Goal: Task Accomplishment & Management: Manage account settings

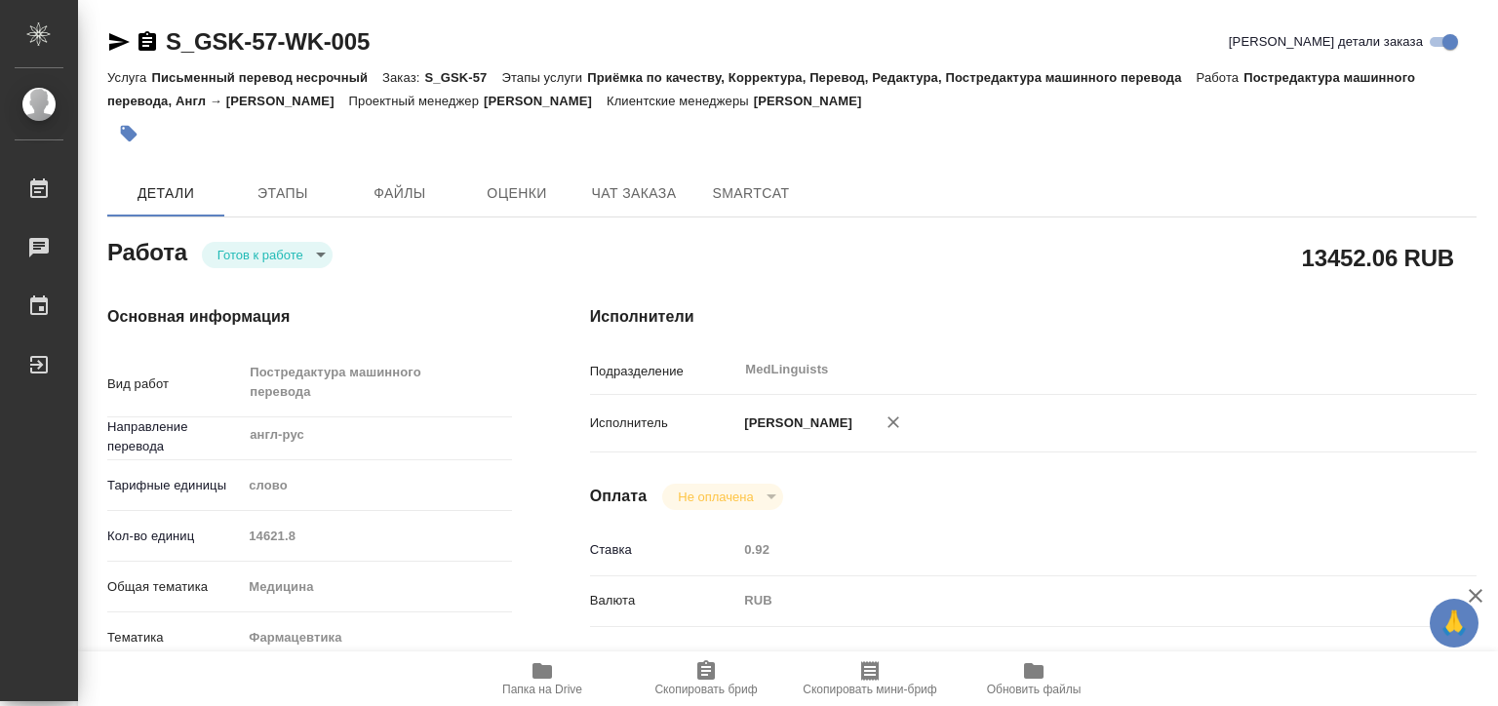
type textarea "x"
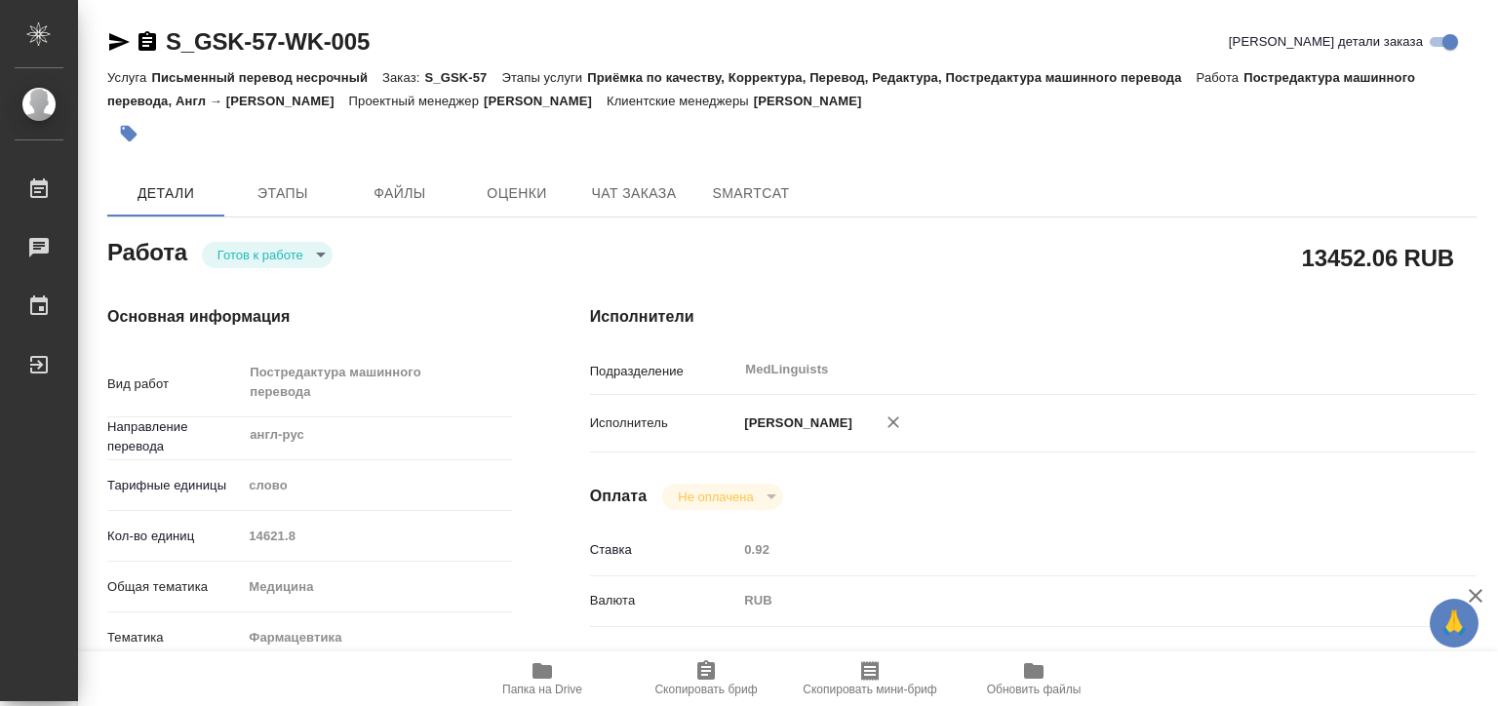
type textarea "x"
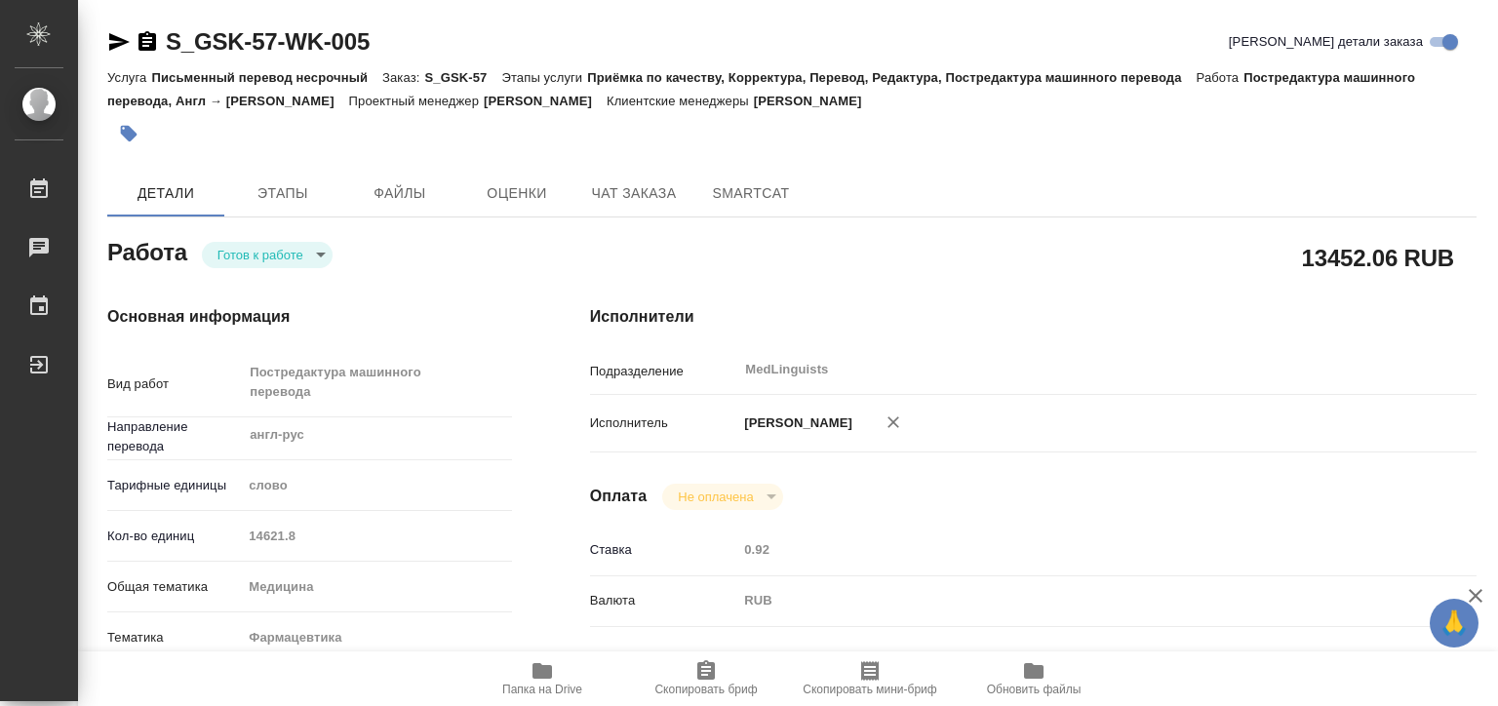
type textarea "x"
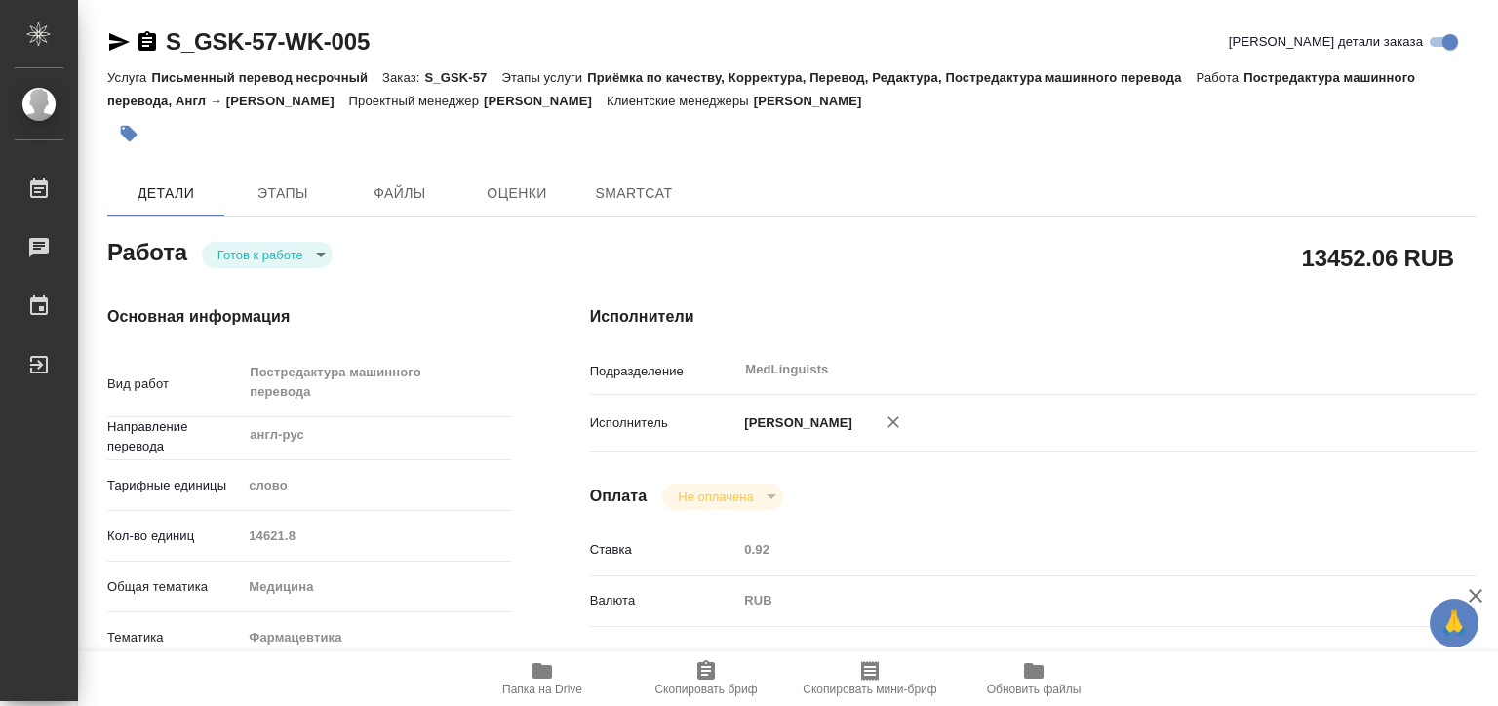
type textarea "x"
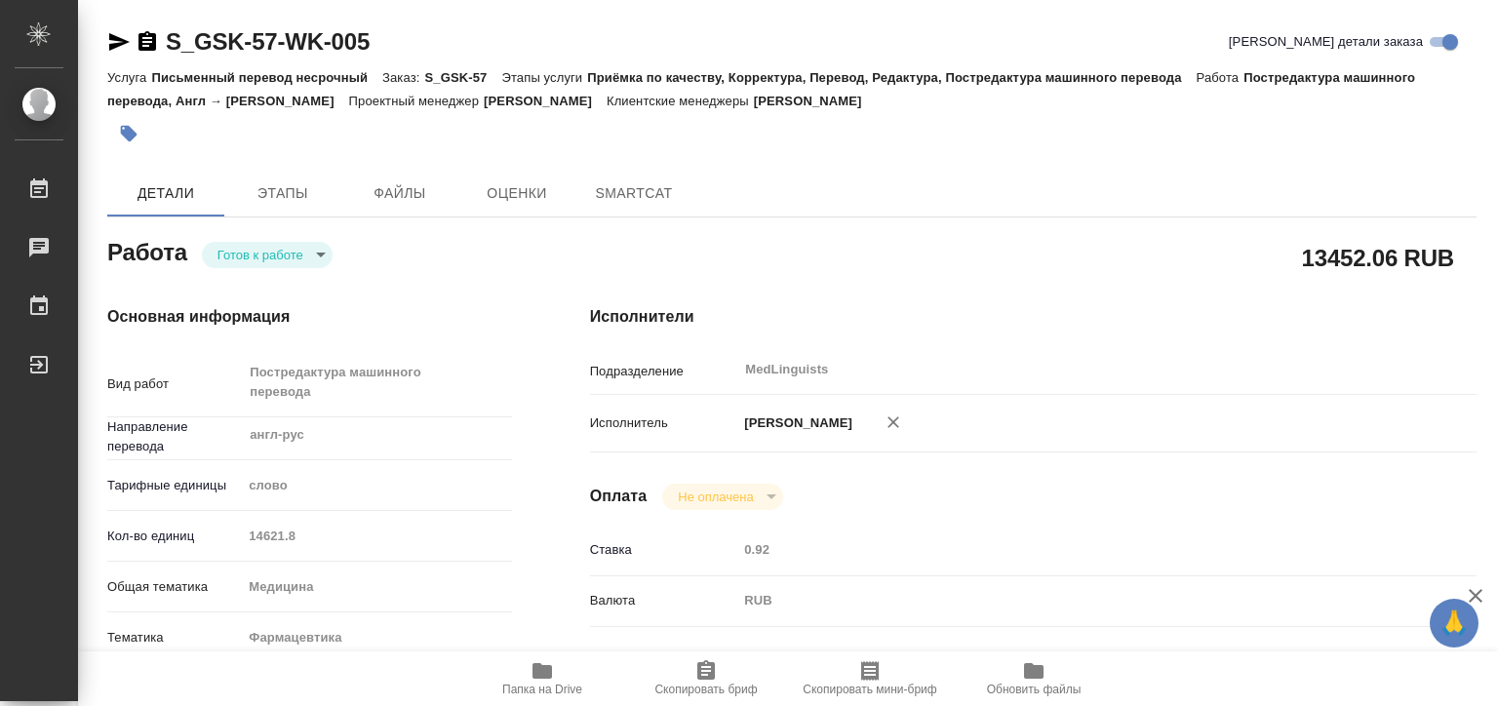
type textarea "x"
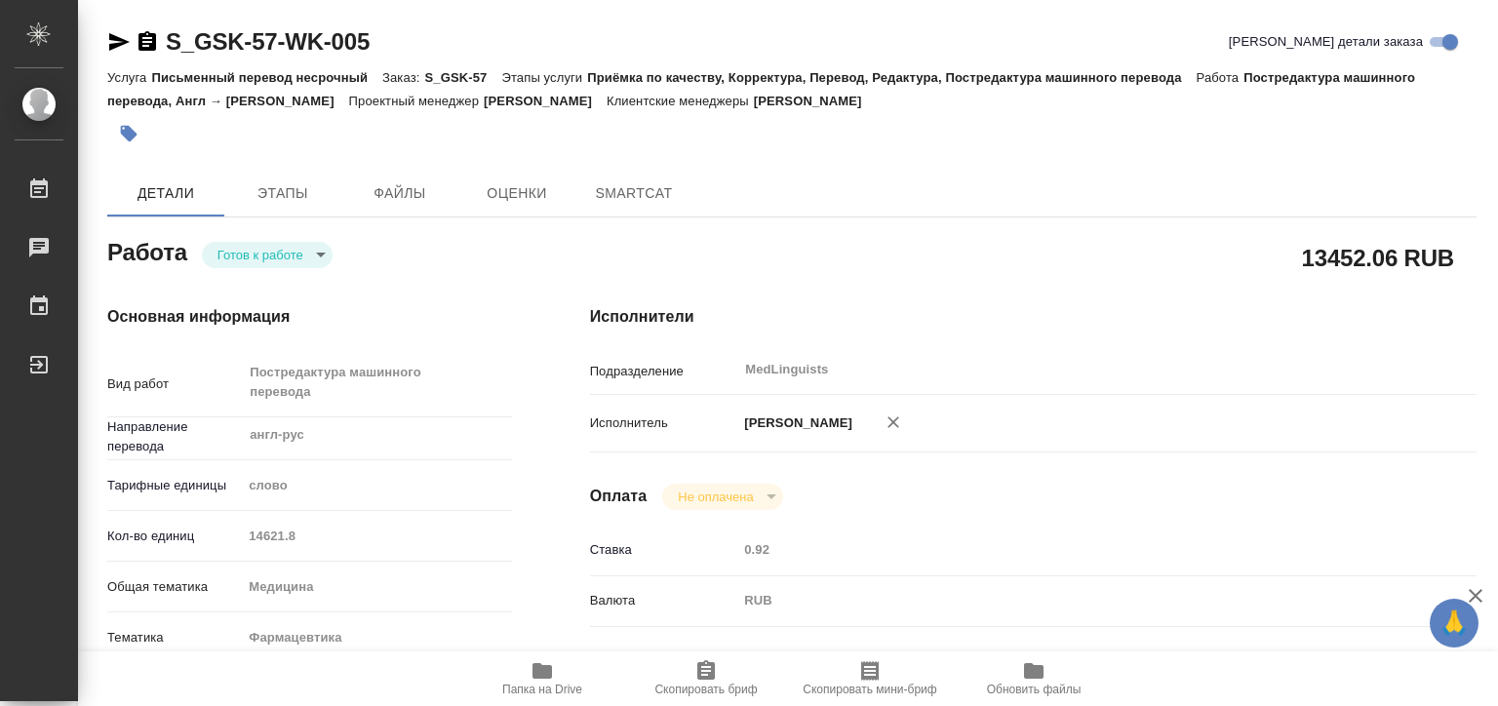
type textarea "x"
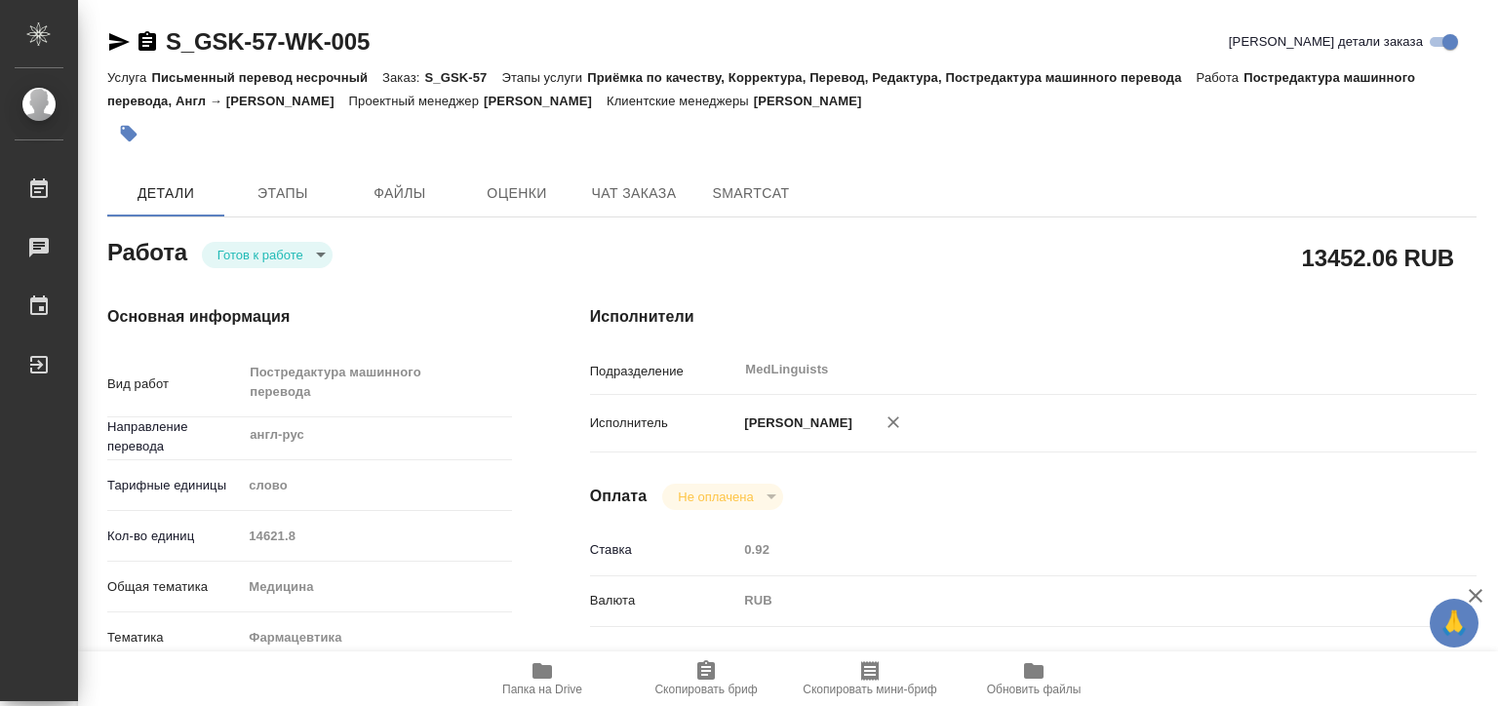
type textarea "x"
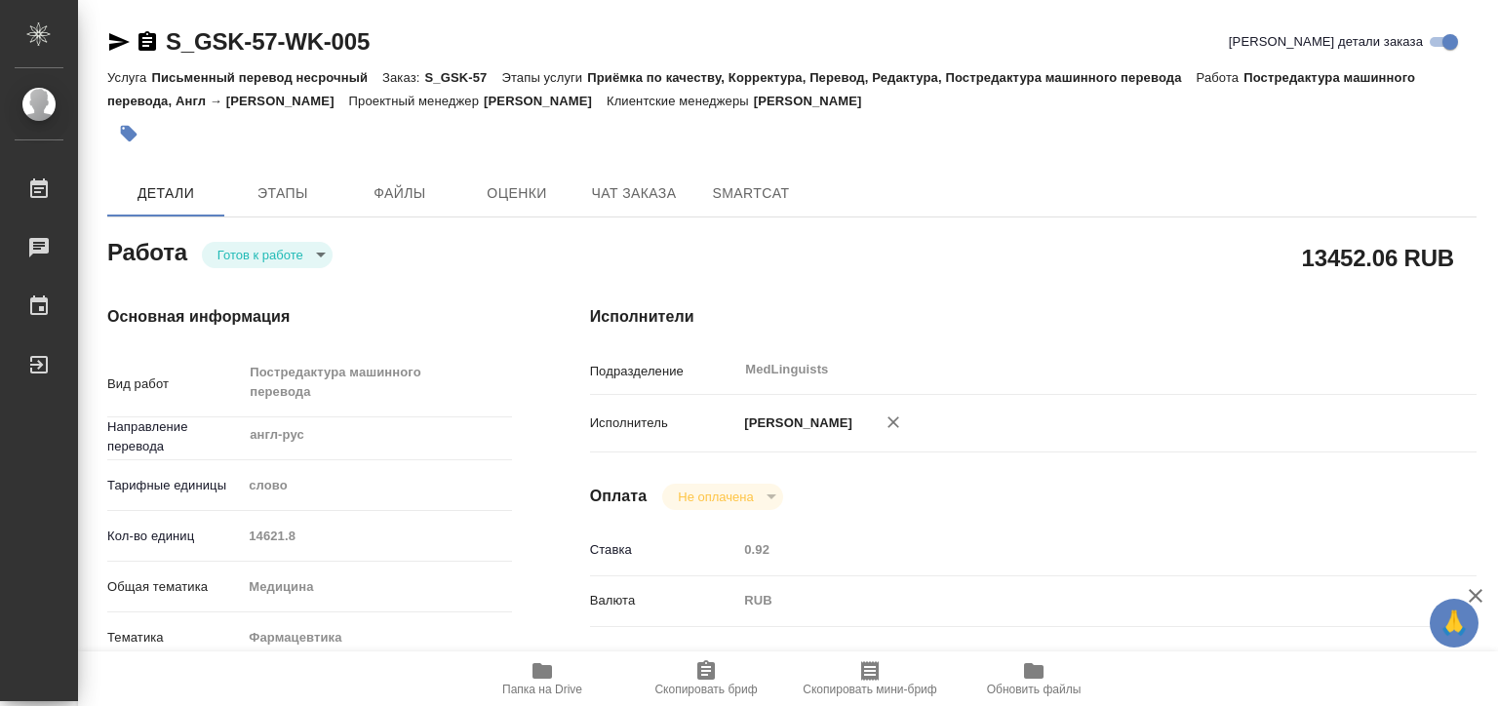
type textarea "x"
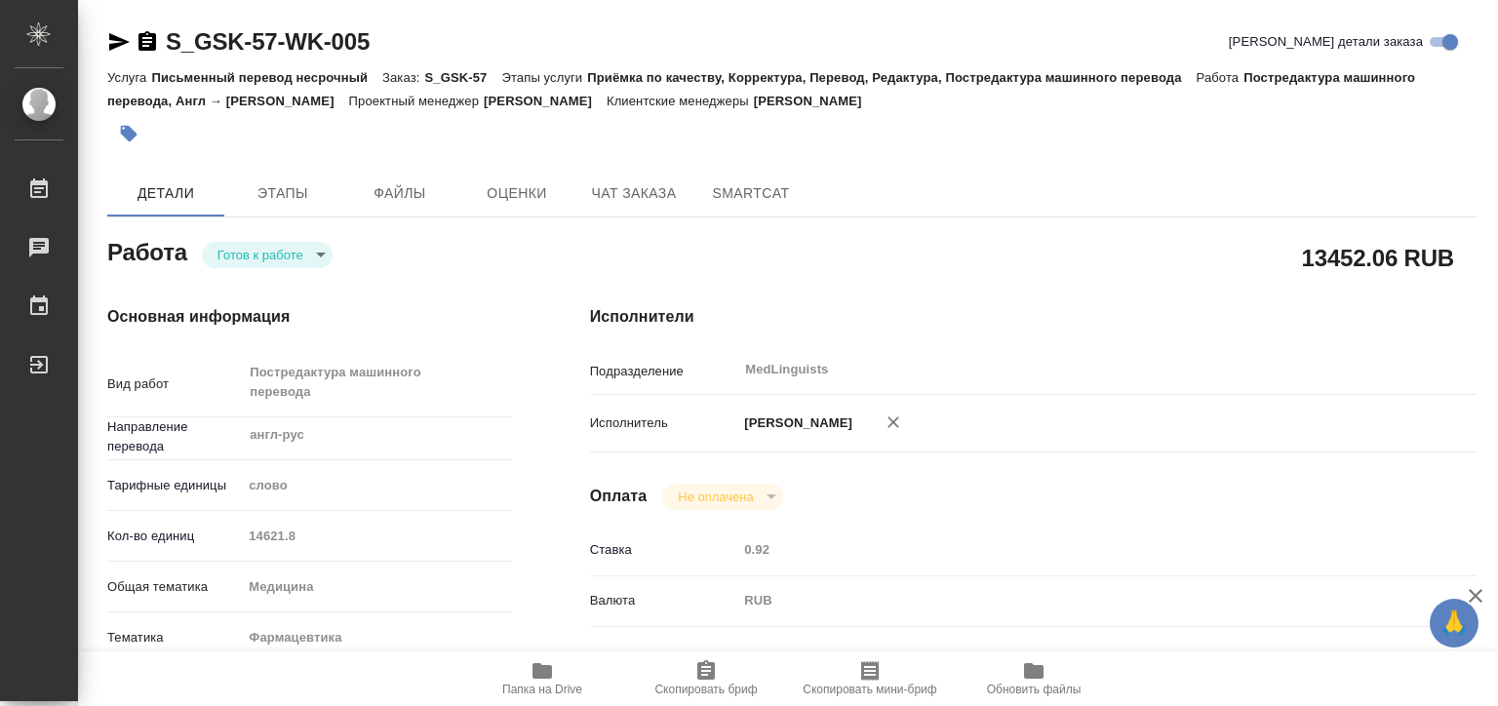
type textarea "x"
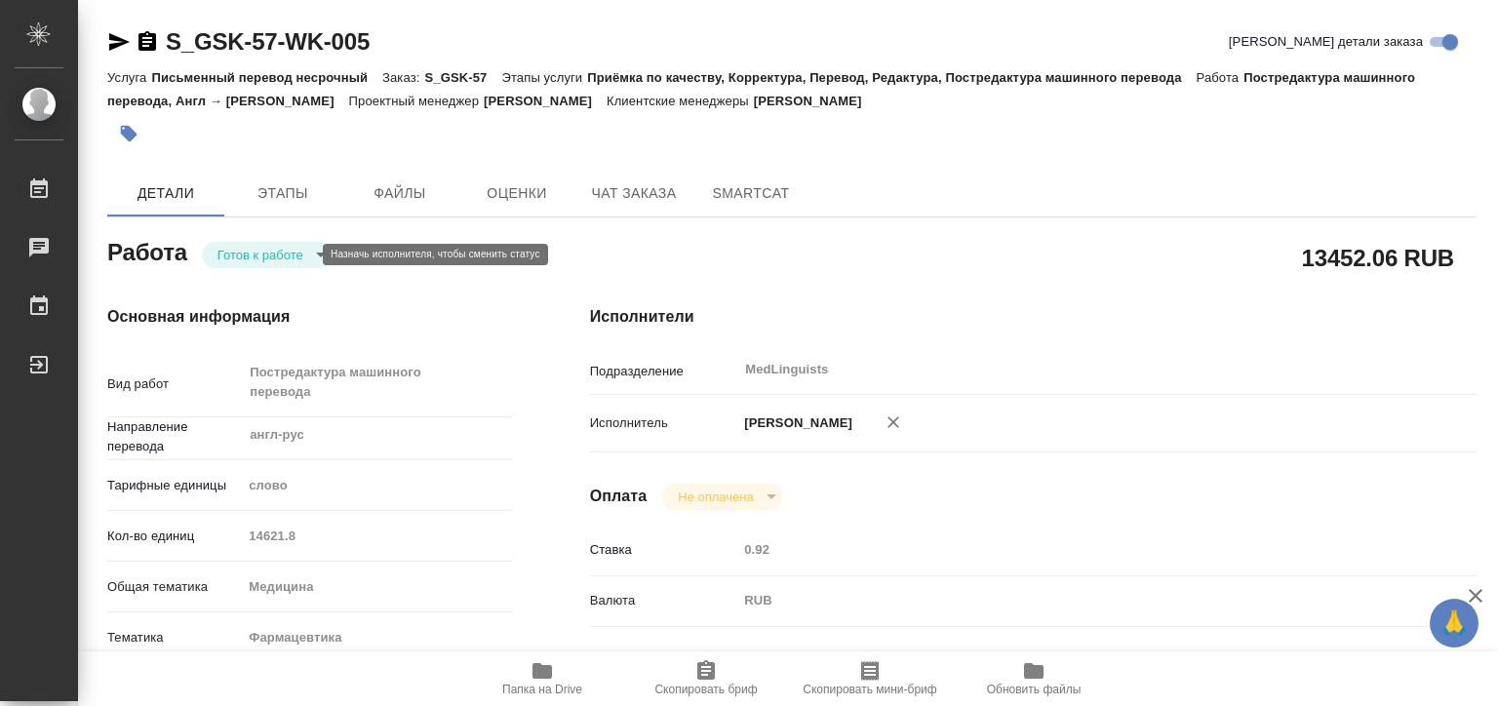
click at [286, 254] on body "🙏 .cls-1 fill:#fff; AWATERA Matveeva Elena Работы Чаты График Выйти S_GSK-57-WK…" at bounding box center [749, 353] width 1498 height 706
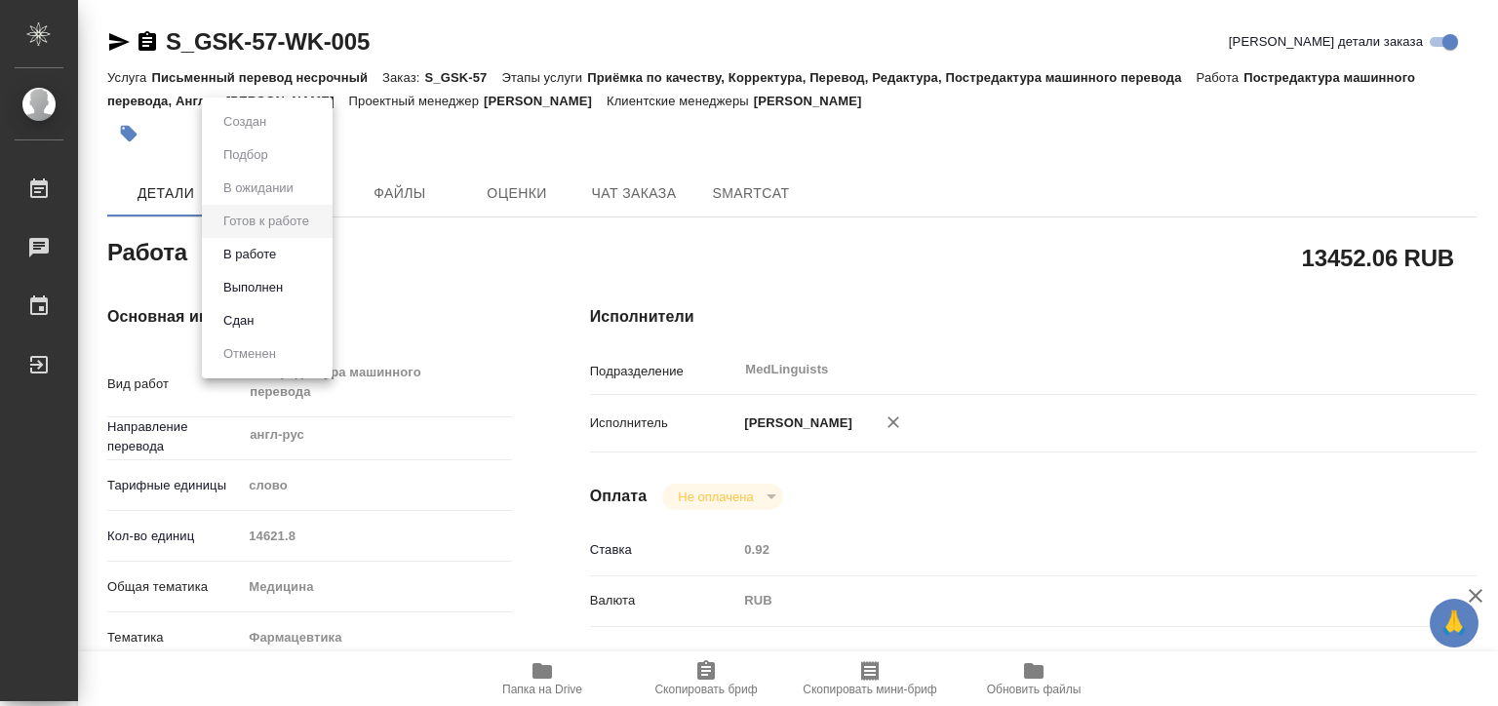
type textarea "x"
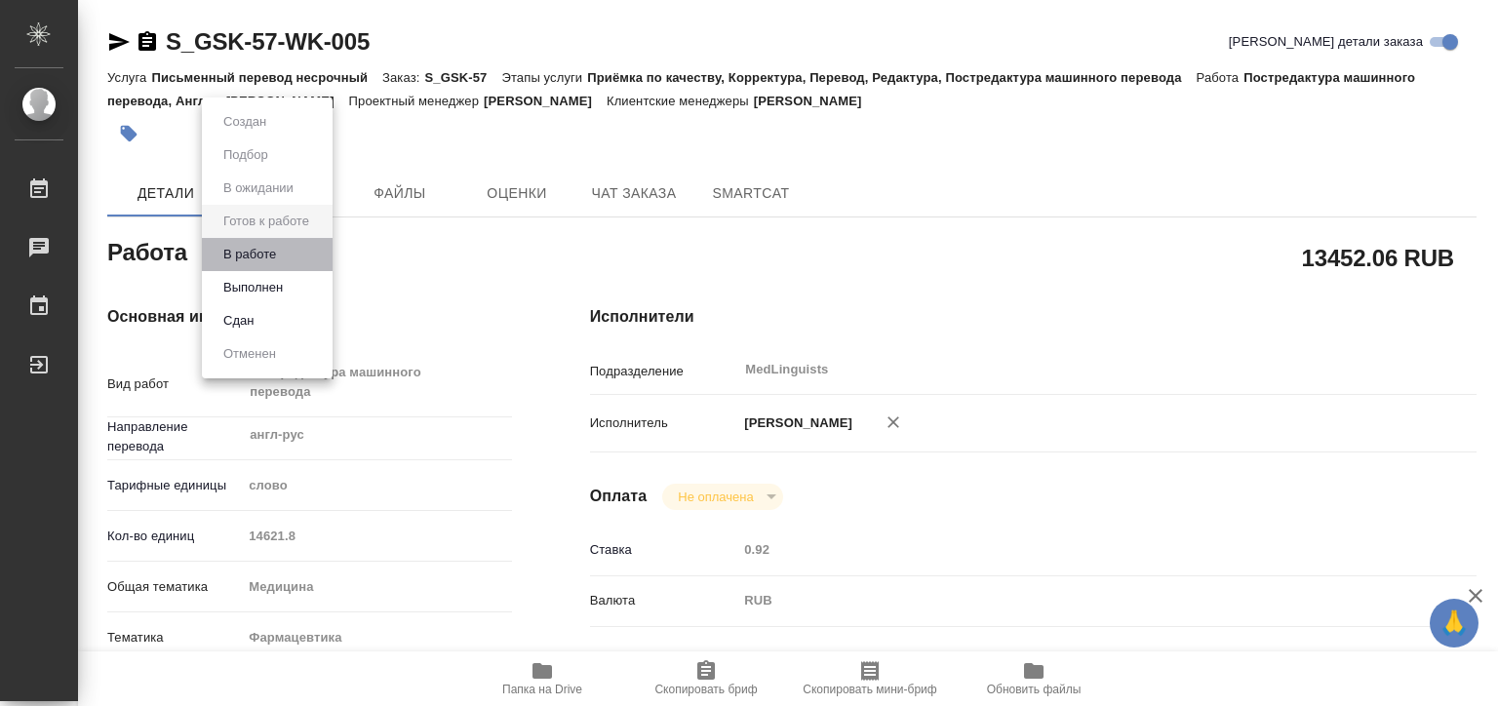
click at [296, 257] on li "В работе" at bounding box center [267, 254] width 131 height 33
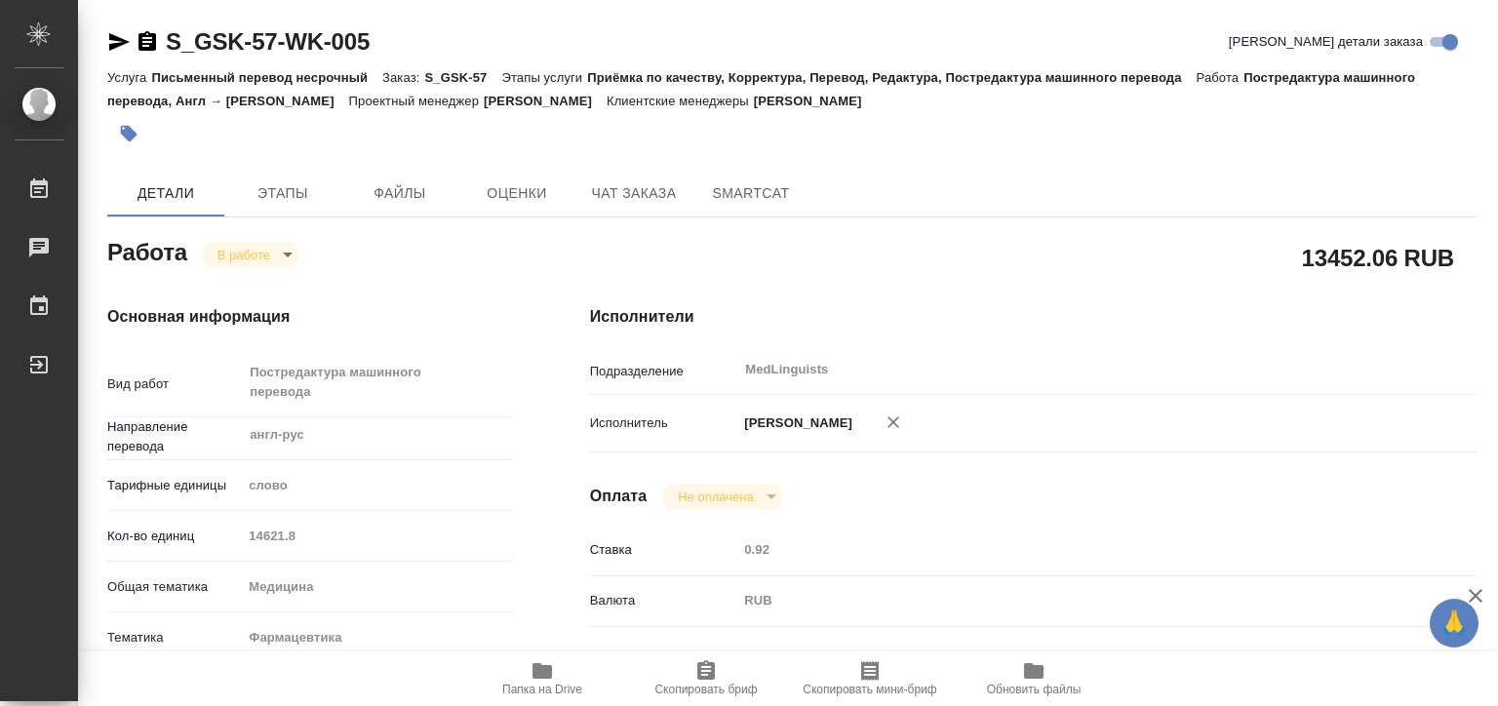
type textarea "x"
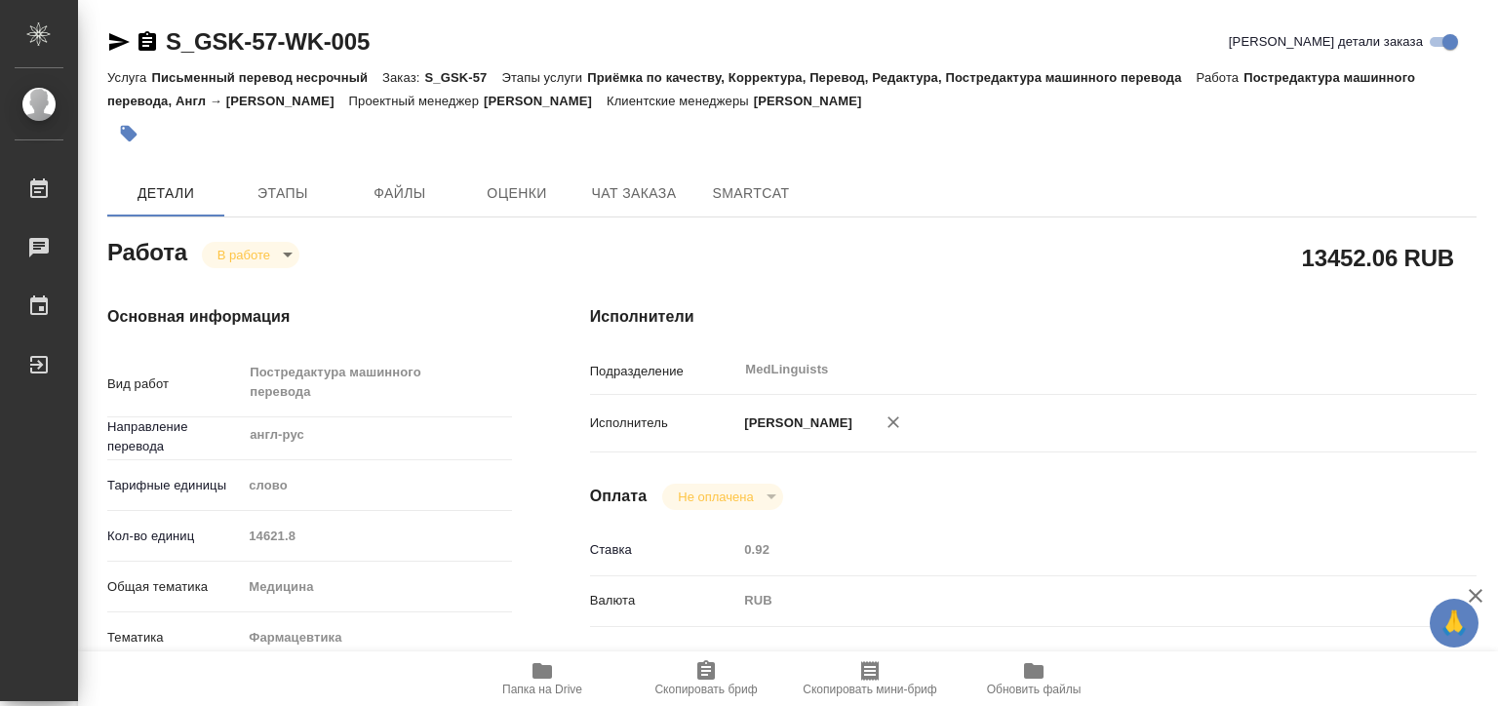
type textarea "x"
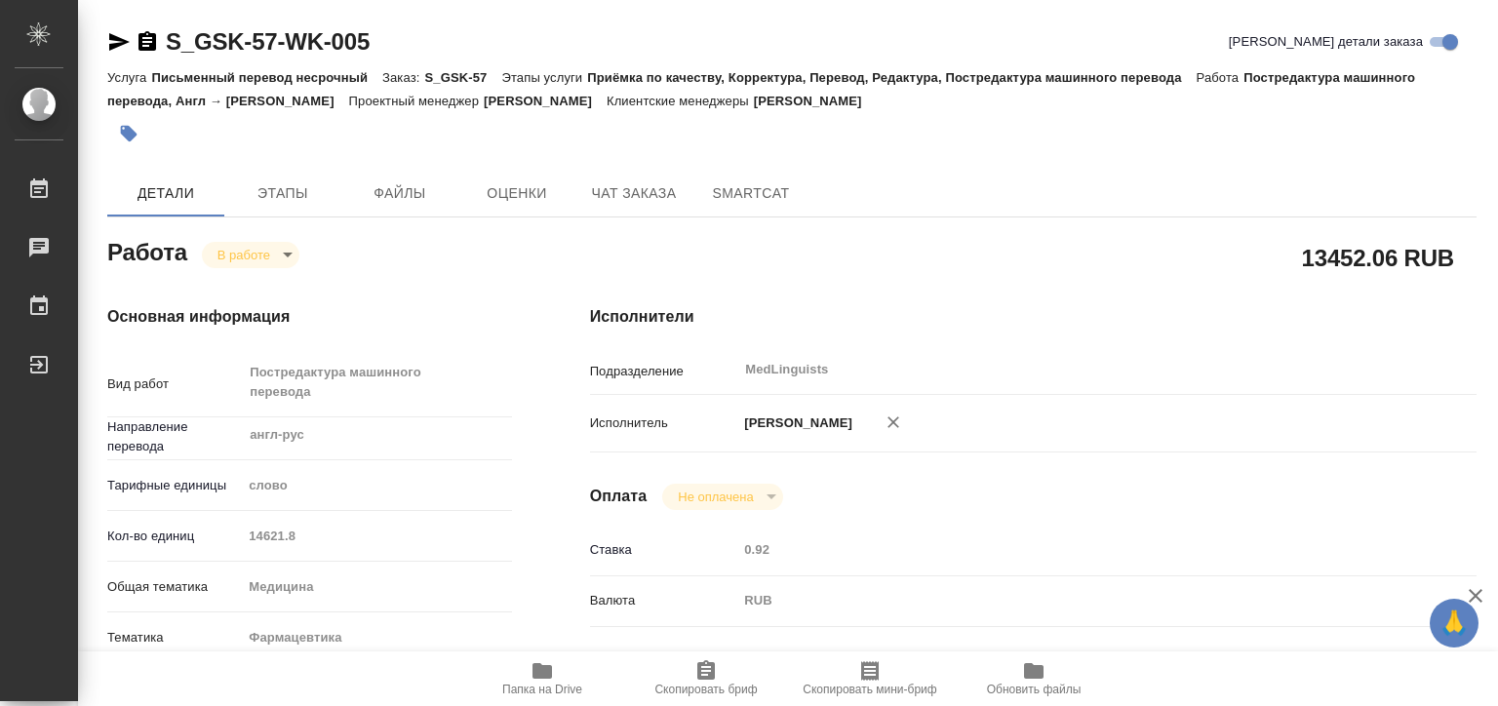
type textarea "x"
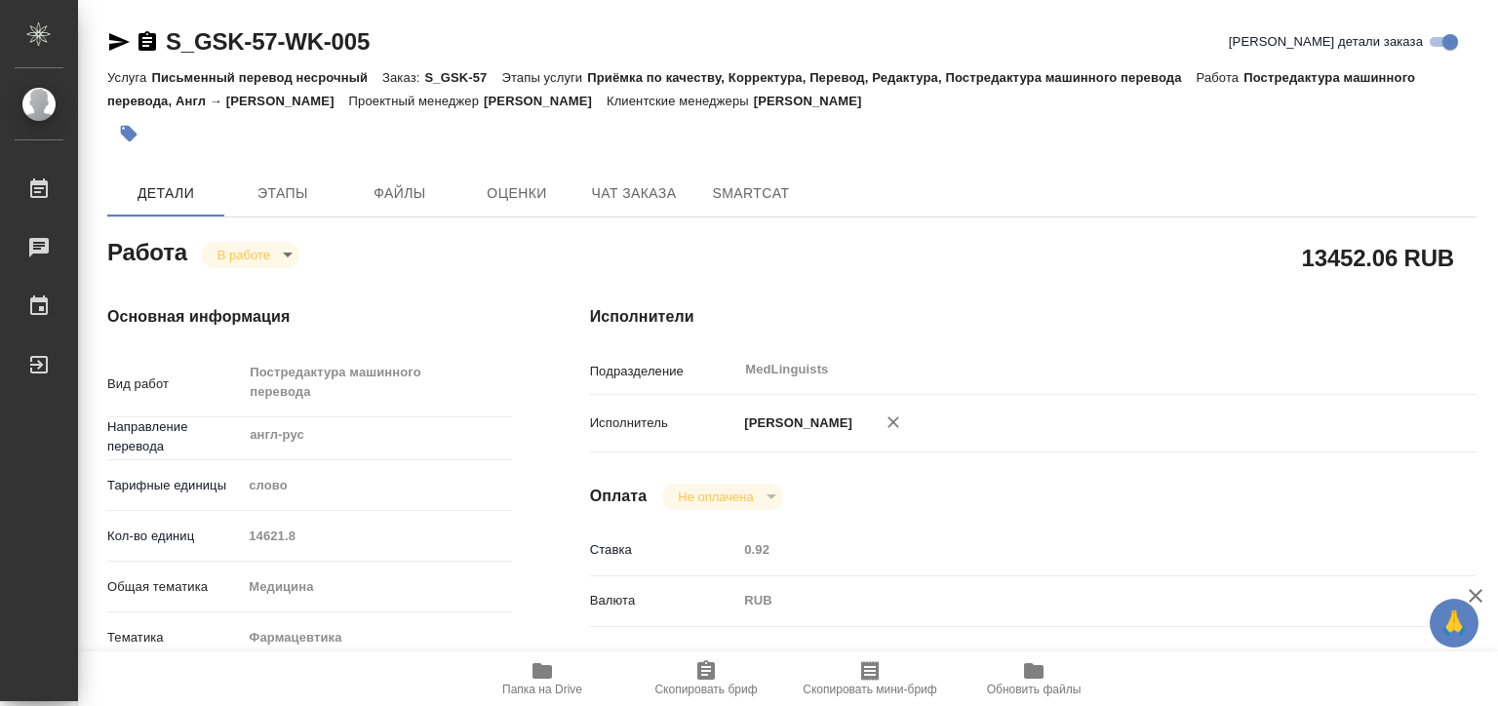
click at [552, 674] on icon "button" at bounding box center [542, 670] width 23 height 23
type textarea "x"
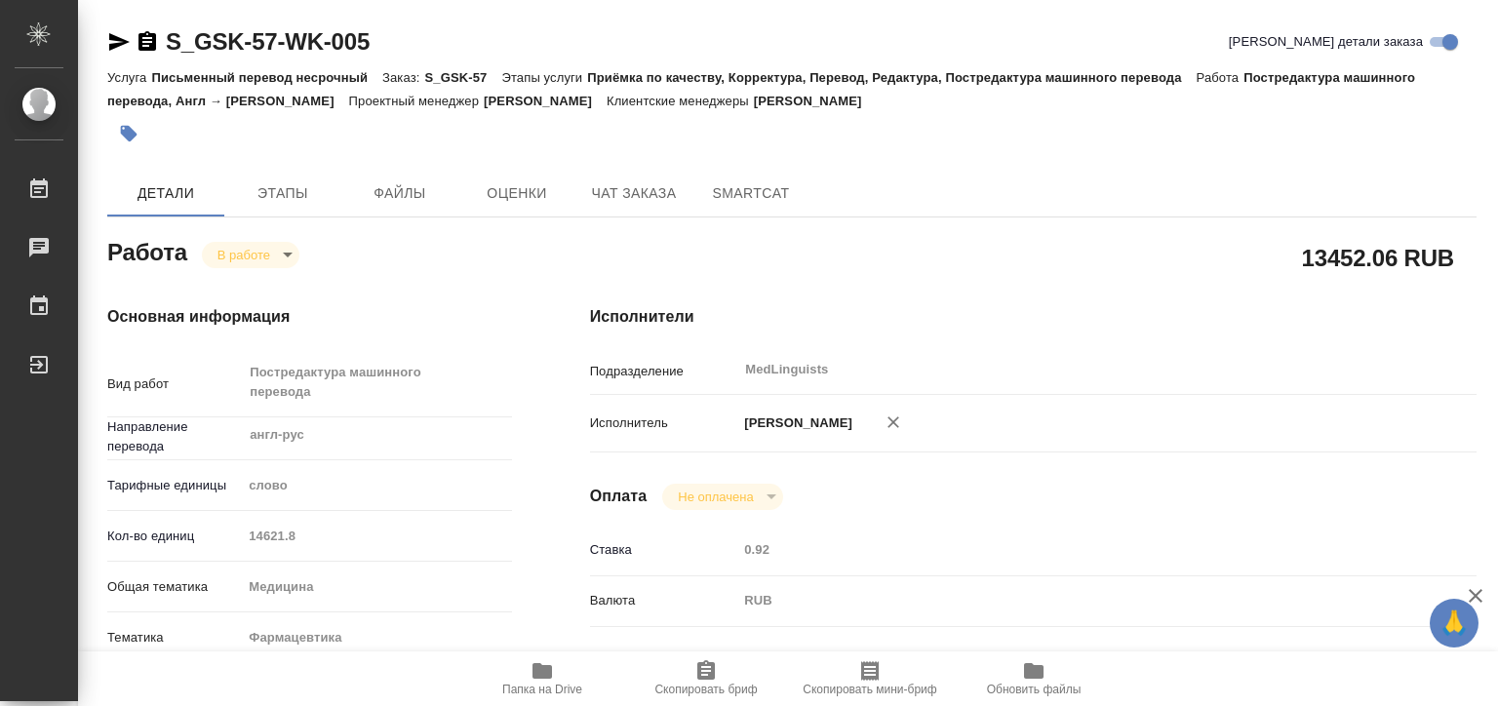
type textarea "x"
click at [286, 233] on div "Работа В работе inProgress" at bounding box center [309, 250] width 405 height 35
click at [275, 250] on body "🙏 .cls-1 fill:#fff; AWATERA Matveeva Elena Работы 0 Чаты График Выйти S_GSK-57-…" at bounding box center [749, 353] width 1498 height 706
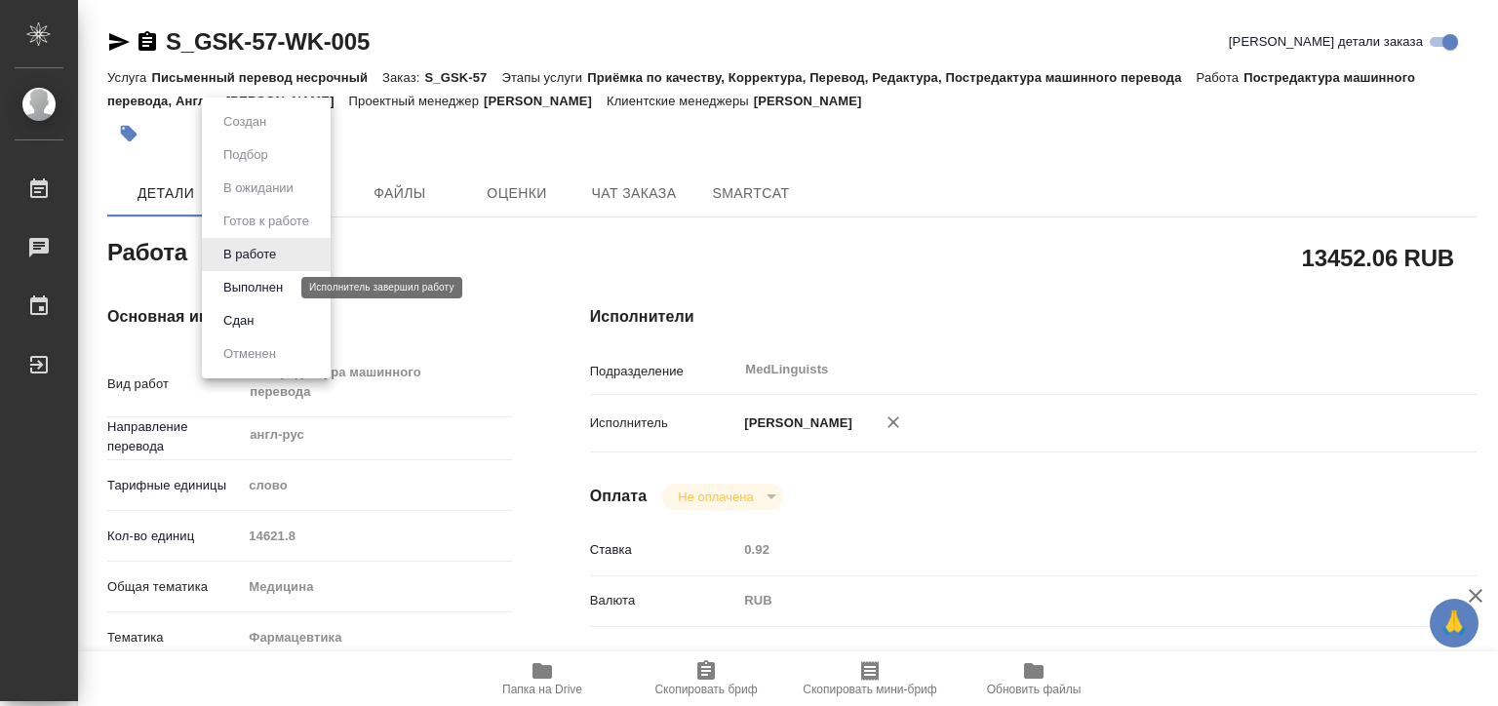
click at [278, 286] on button "Выполнен" at bounding box center [253, 287] width 71 height 21
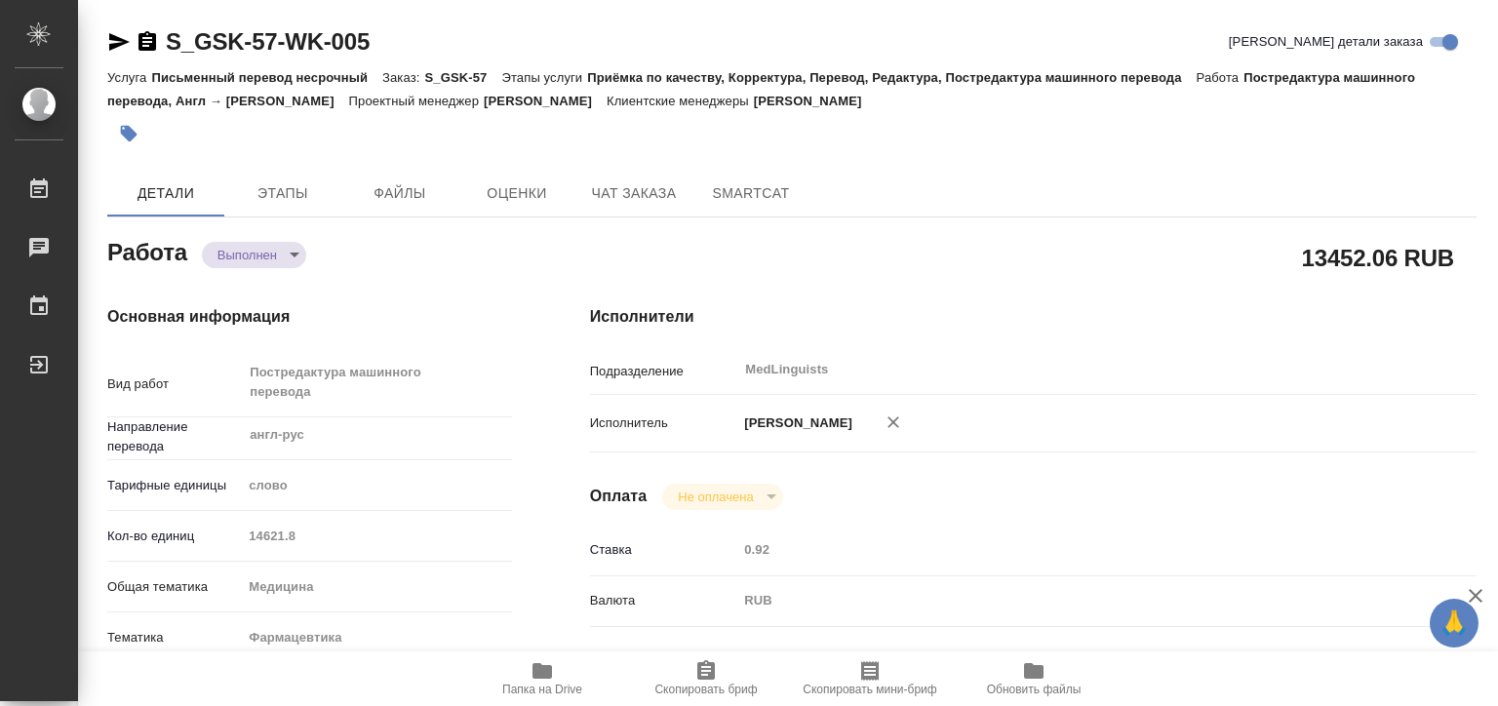
type textarea "x"
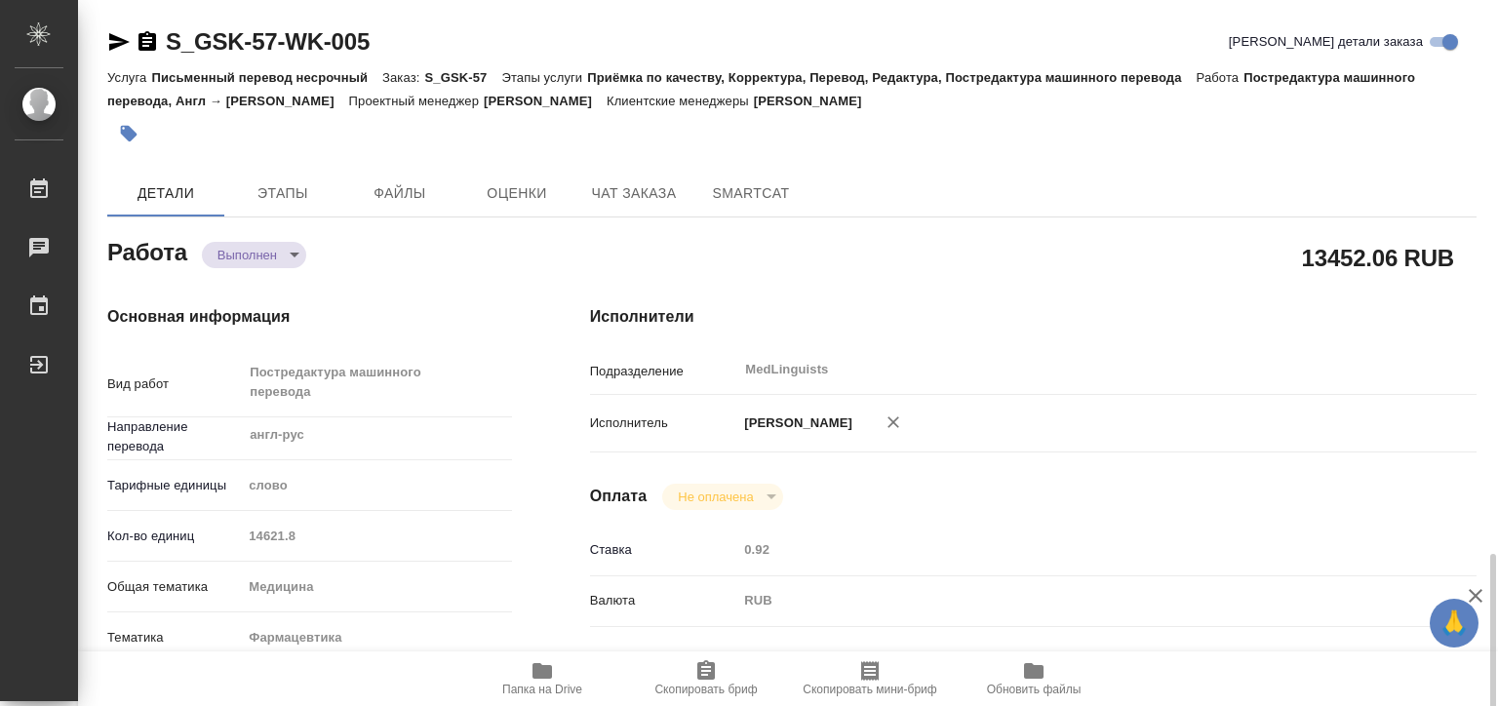
scroll to position [488, 0]
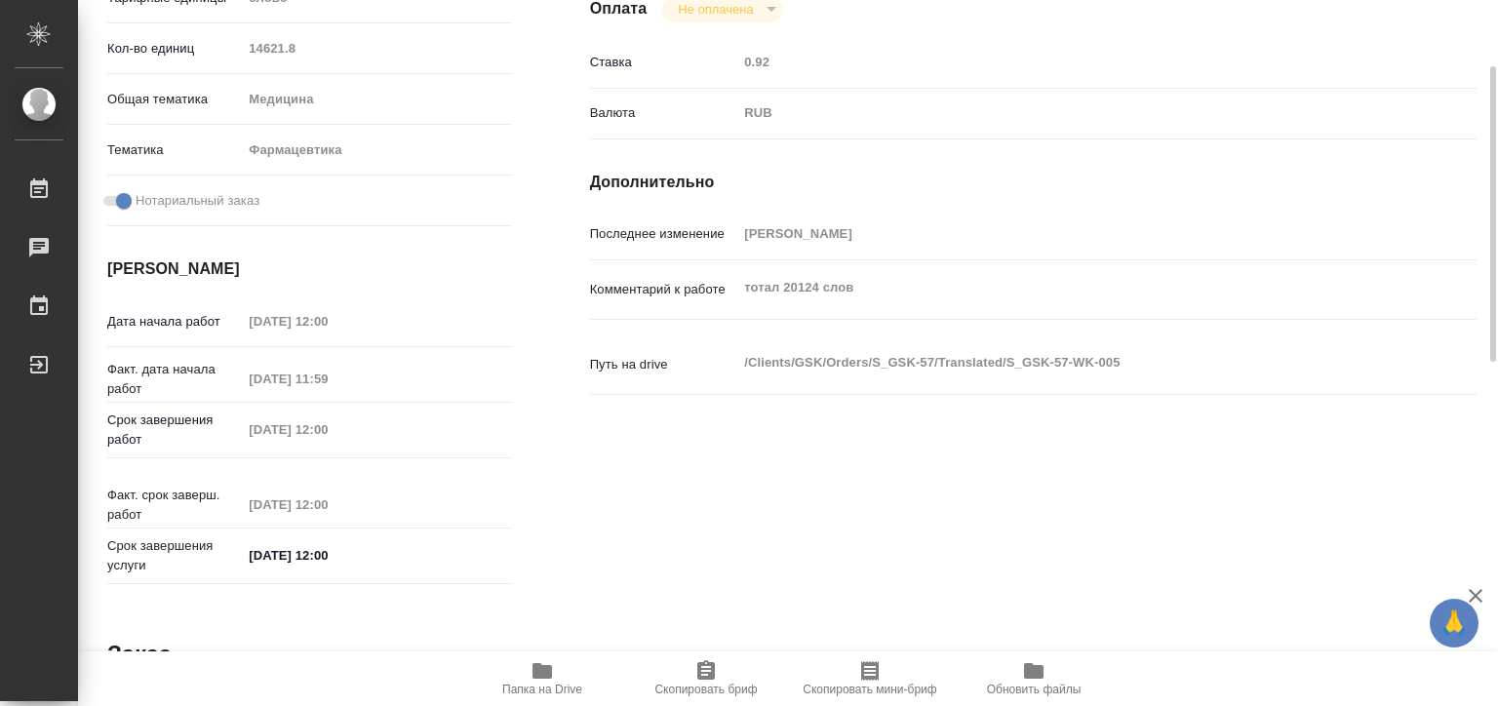
type textarea "x"
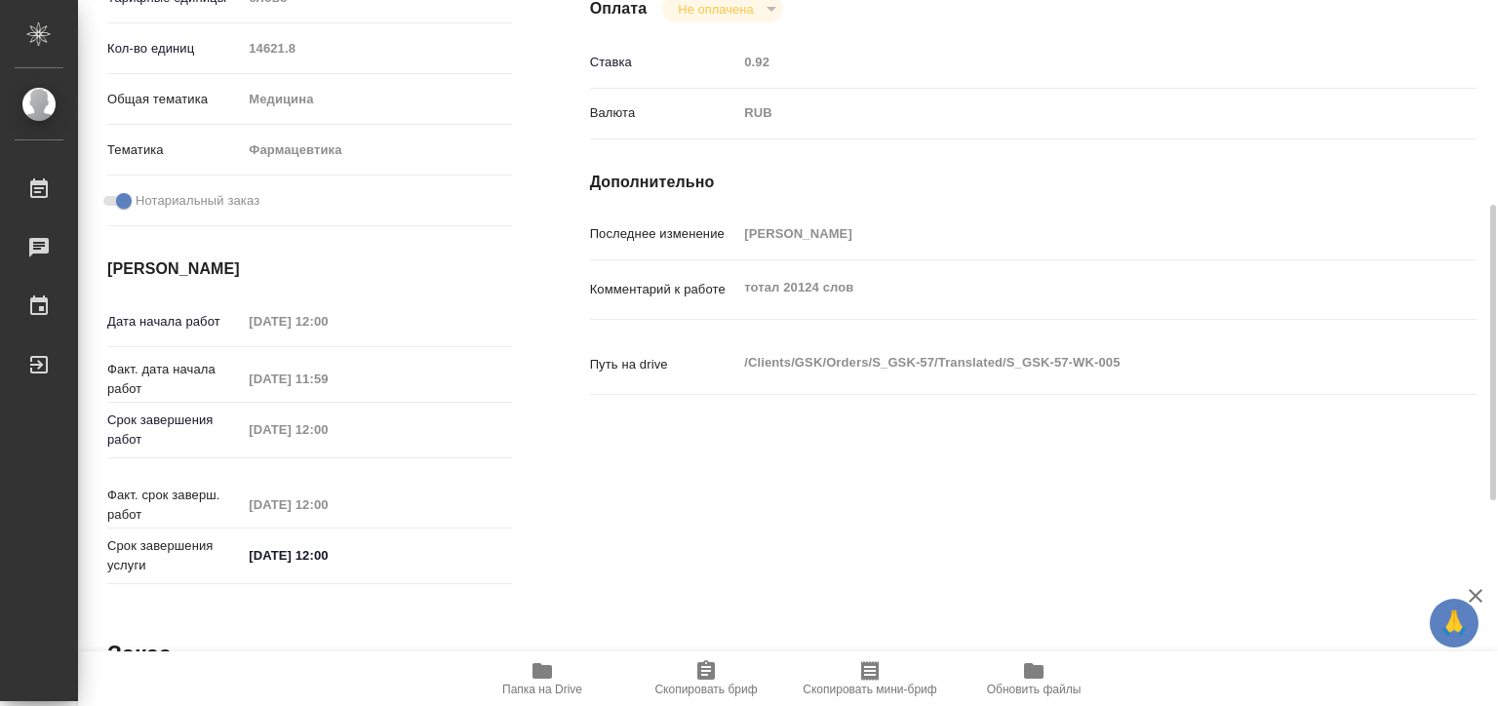
type textarea "x"
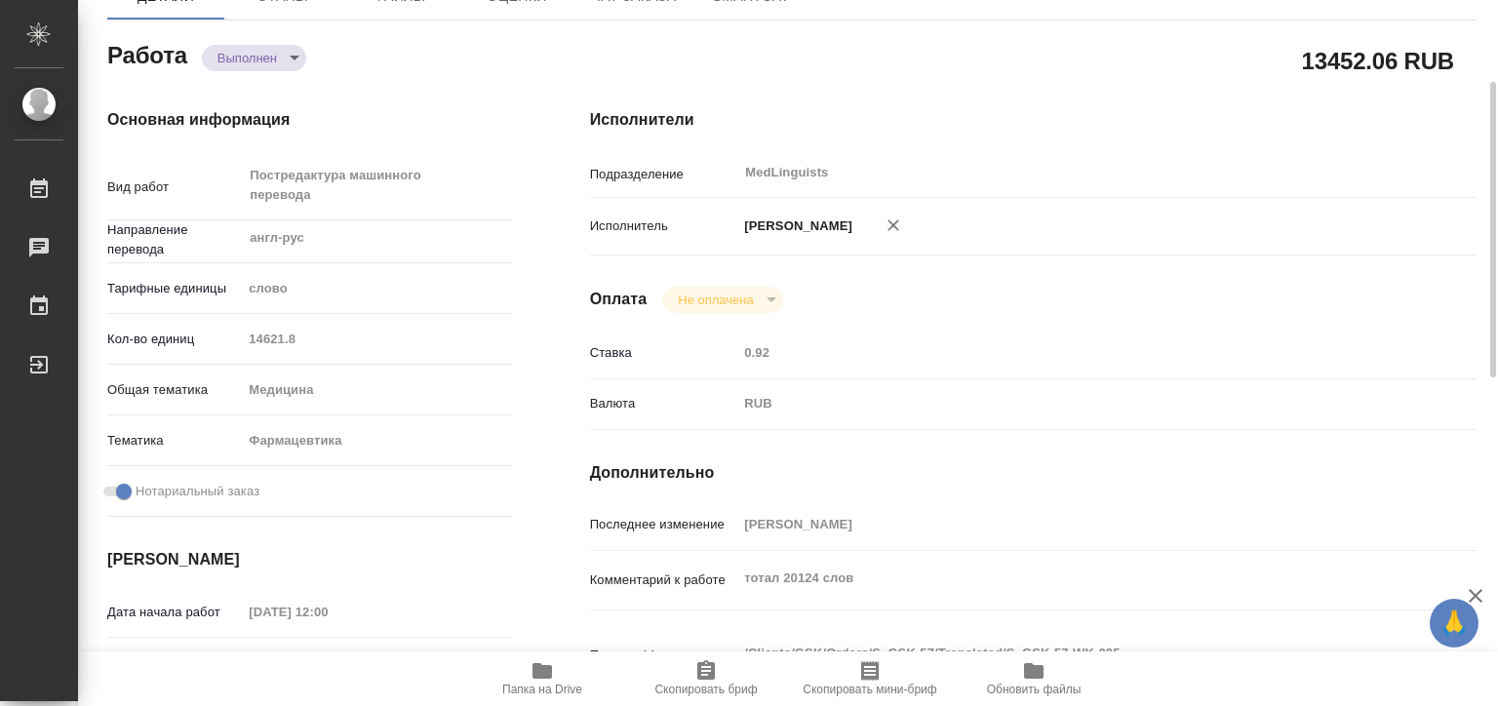
scroll to position [0, 0]
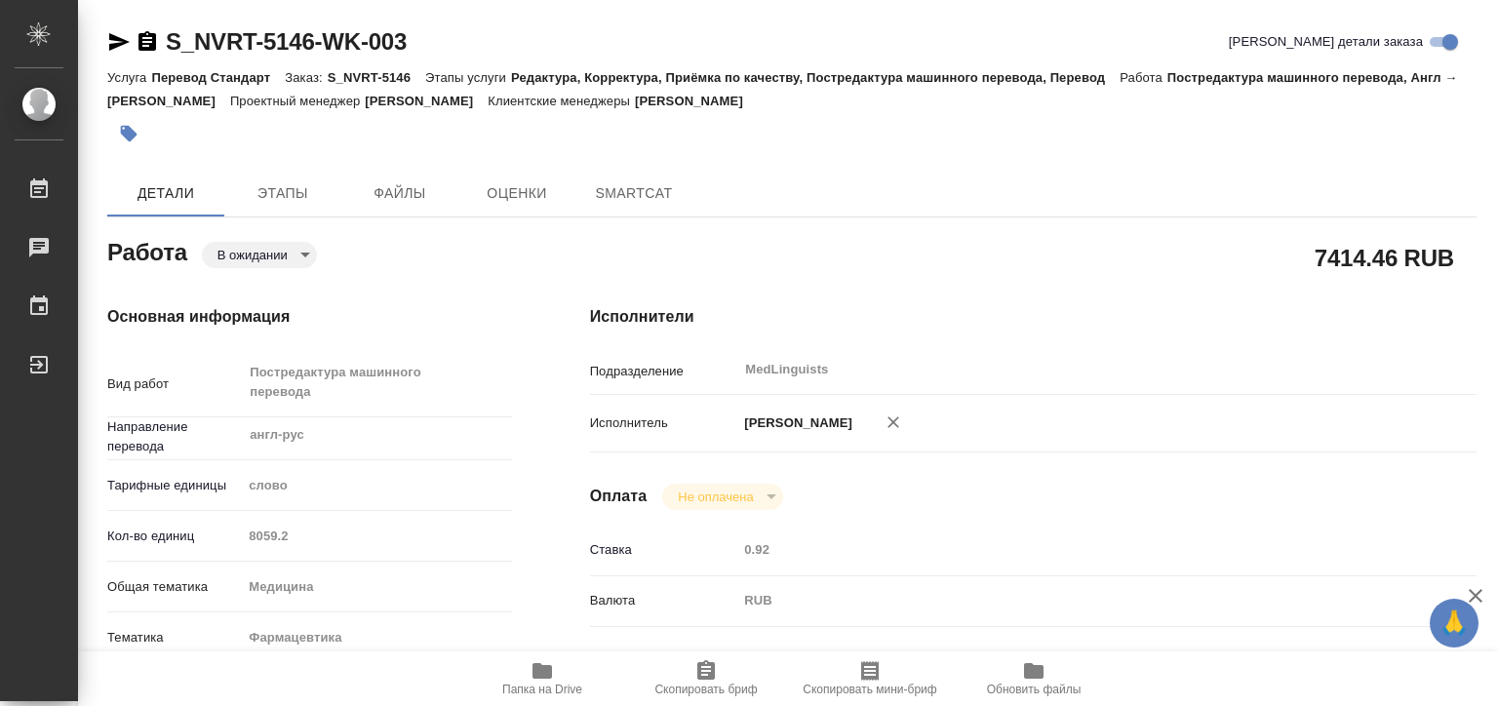
type textarea "x"
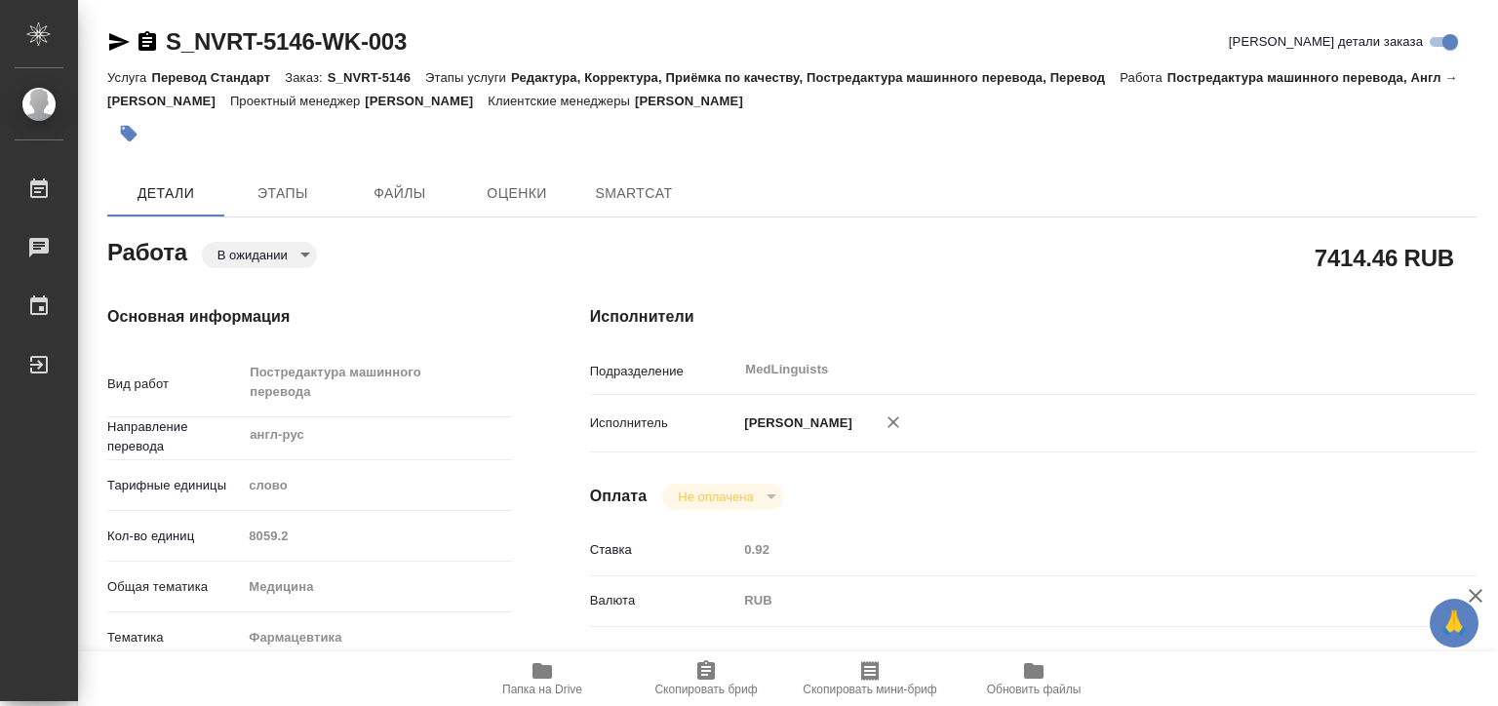
type textarea "x"
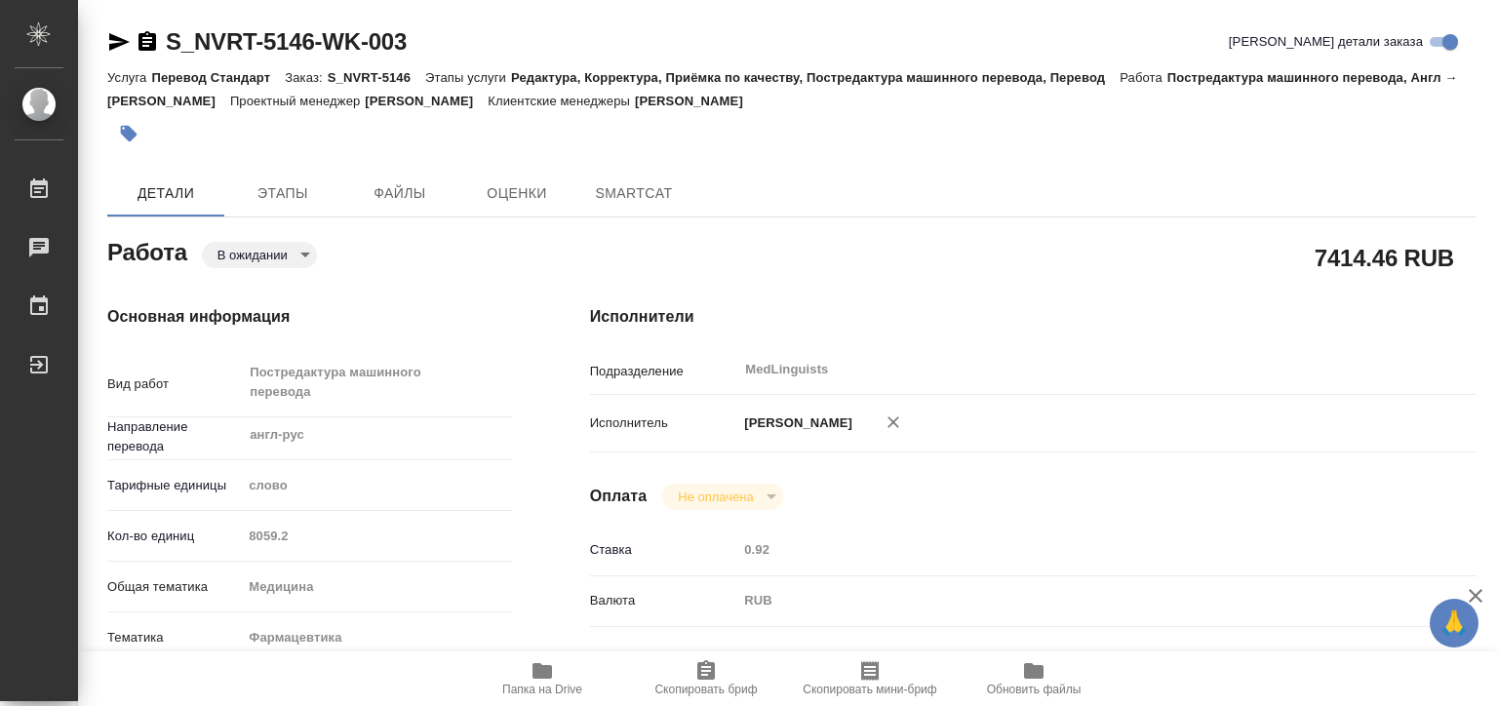
type textarea "x"
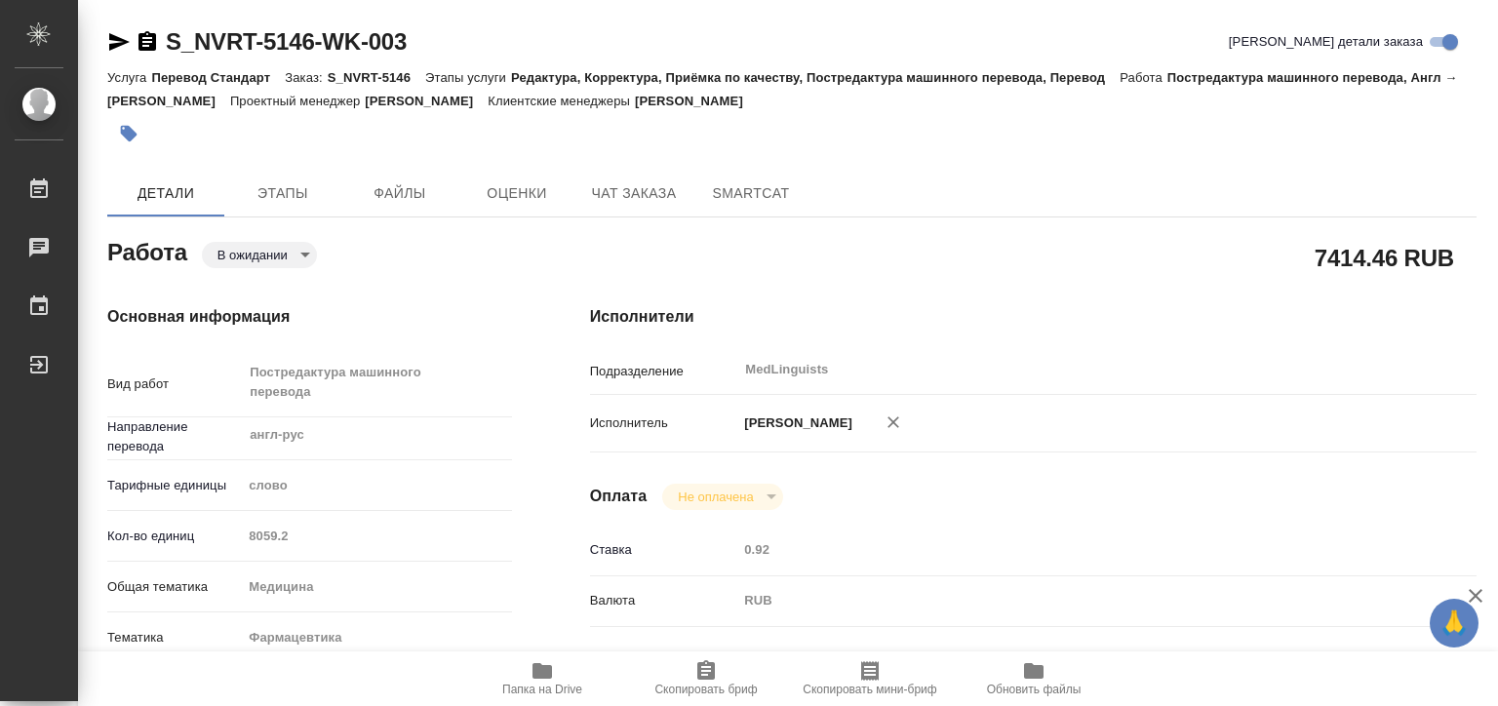
type textarea "x"
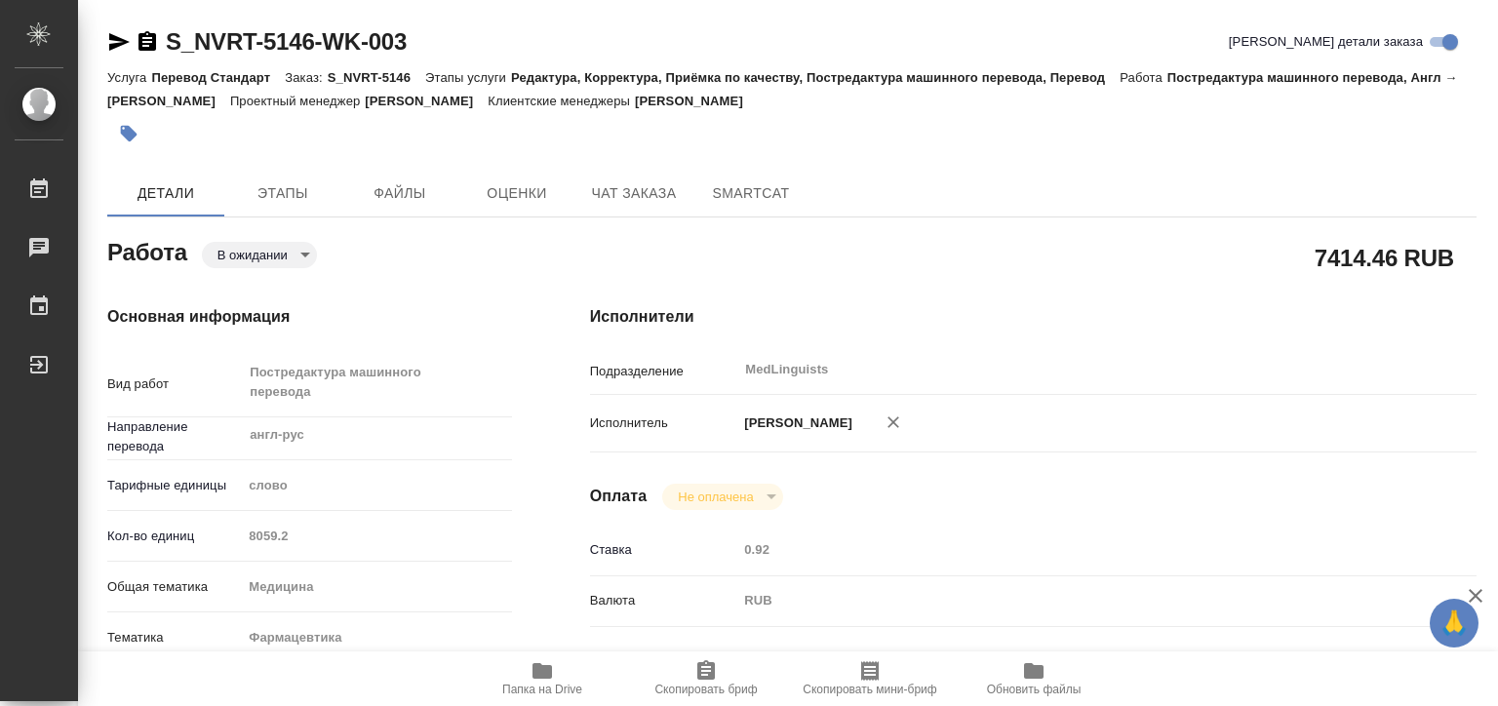
type textarea "x"
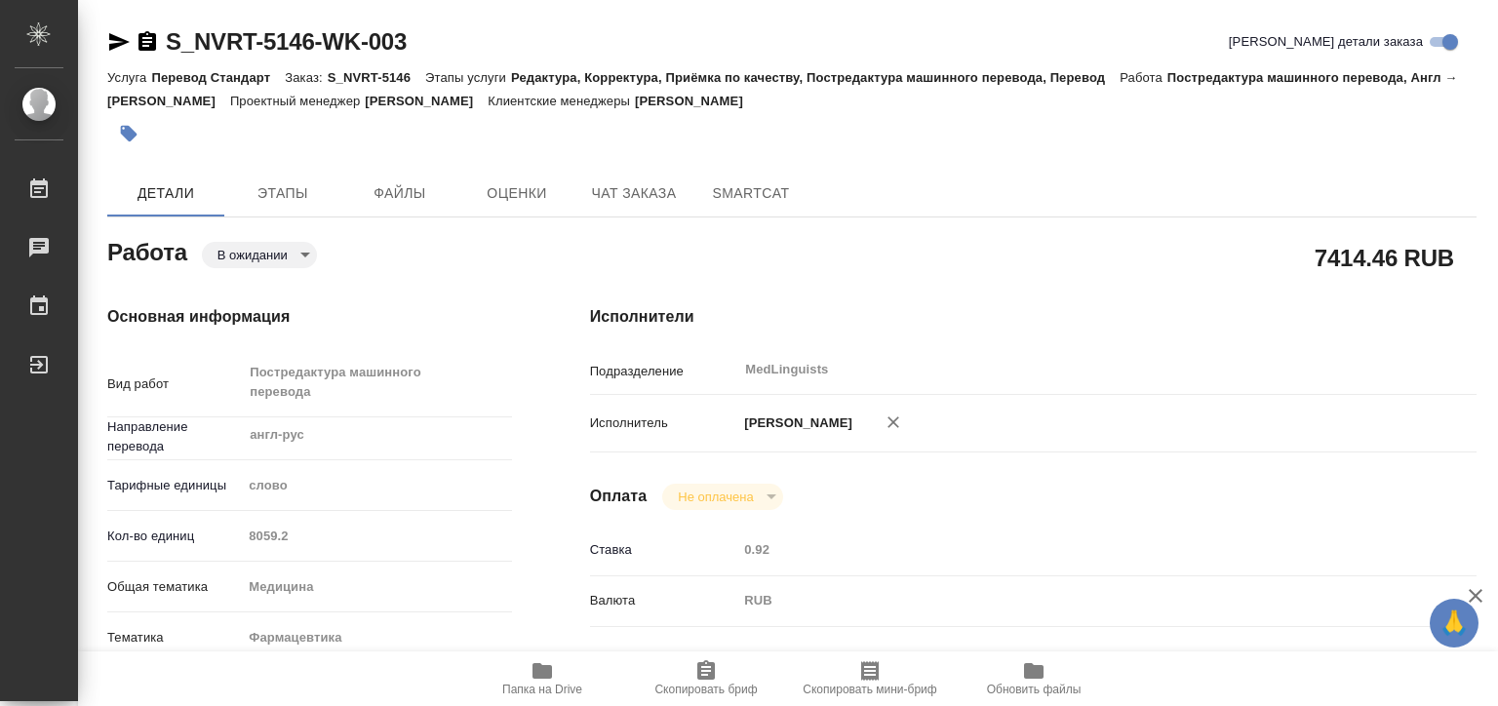
type textarea "x"
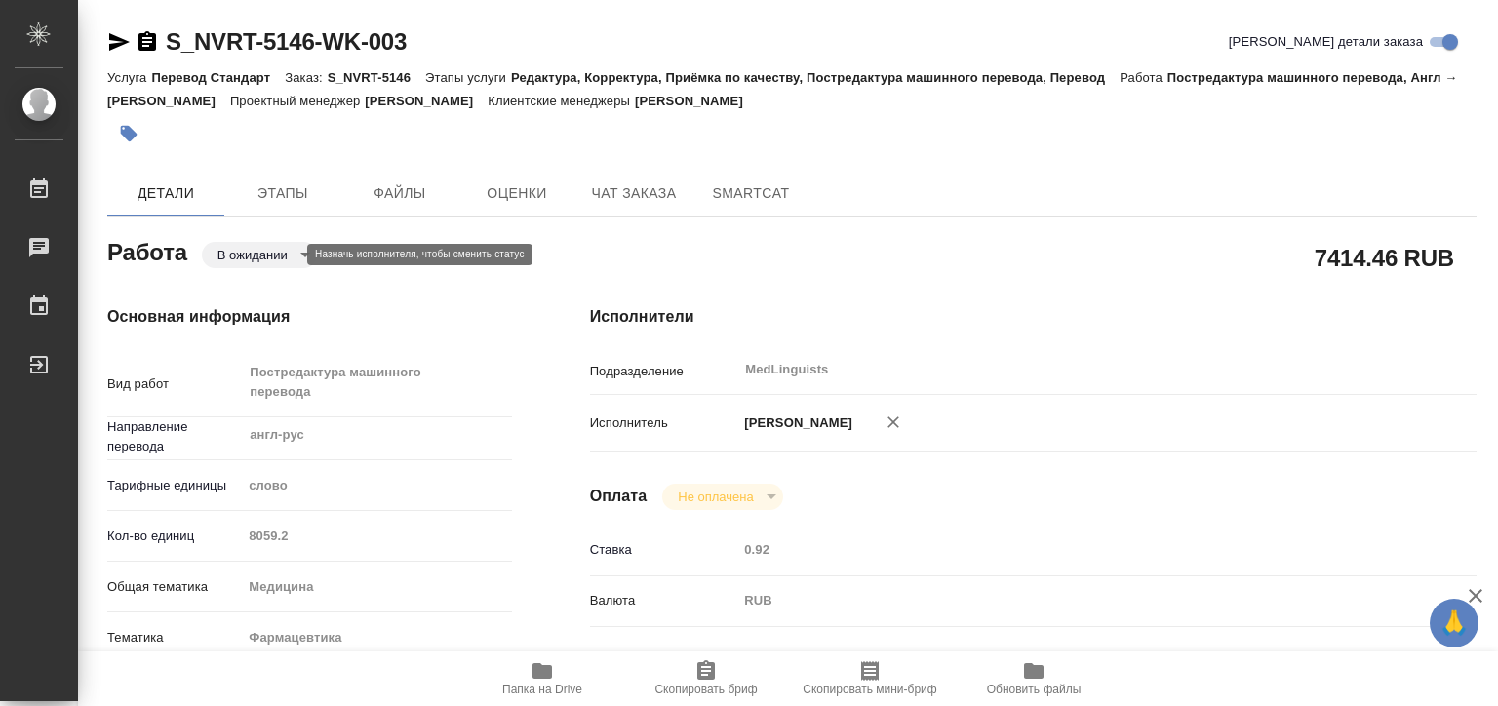
click at [293, 252] on body "🙏 .cls-1 fill:#fff; AWATERA [PERSON_NAME] 0 Чаты График Выйти S_NVRT-5146-WK-00…" at bounding box center [749, 353] width 1498 height 706
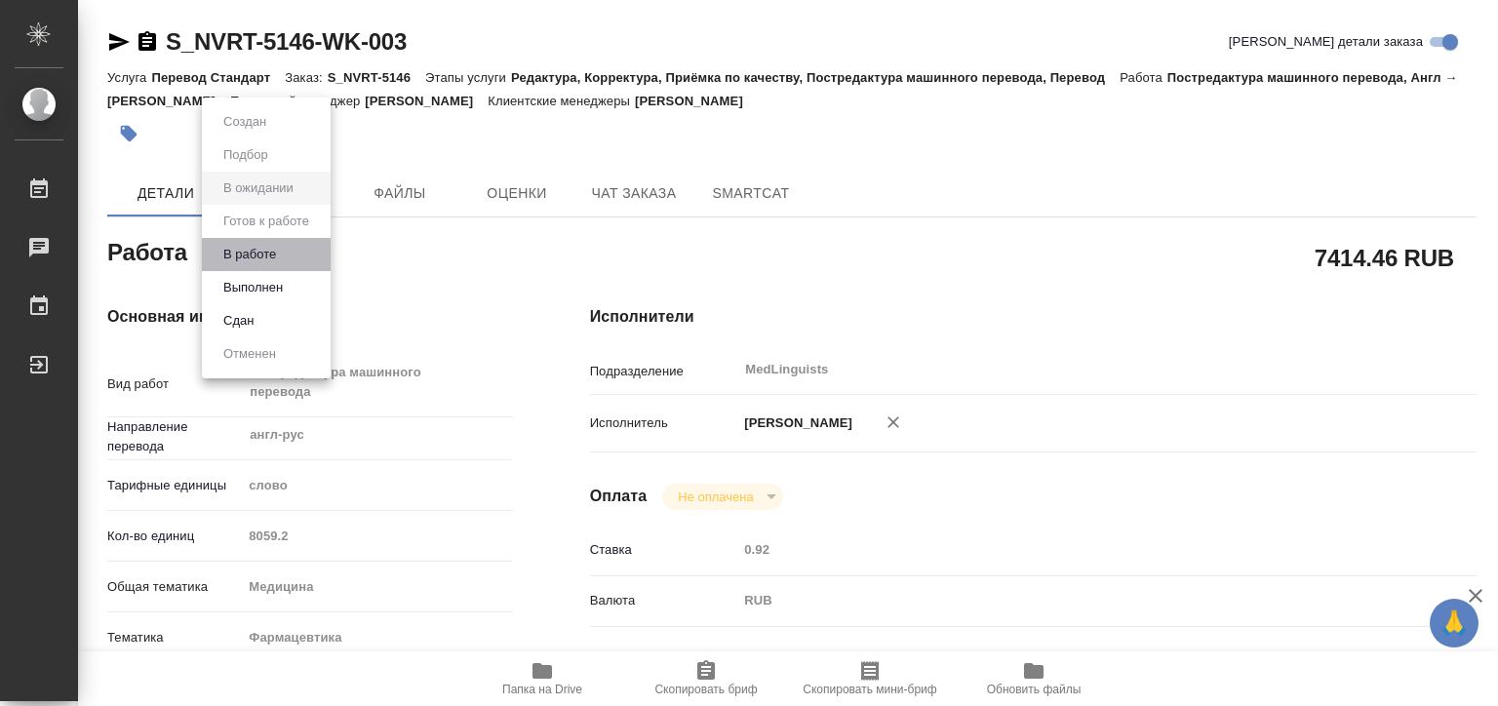
click at [289, 247] on li "В работе" at bounding box center [266, 254] width 129 height 33
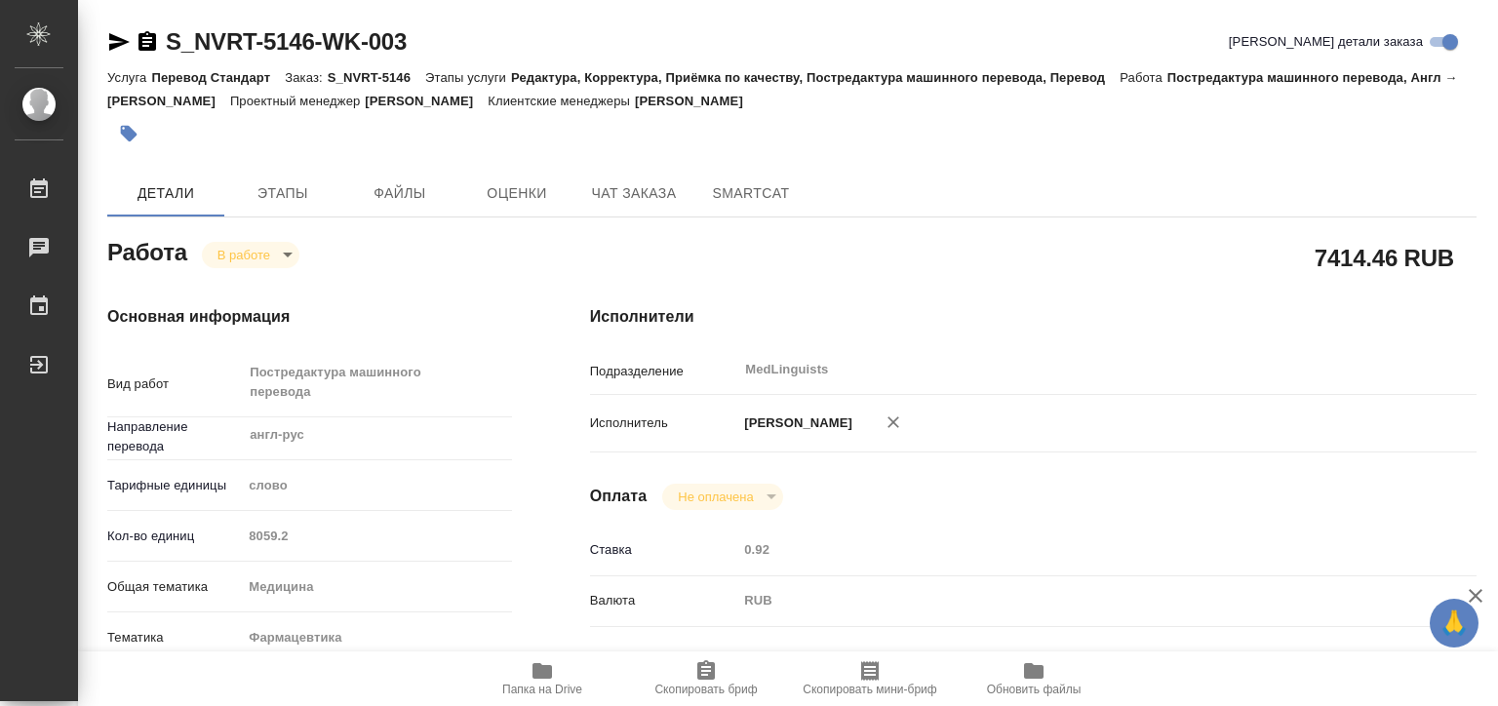
type textarea "x"
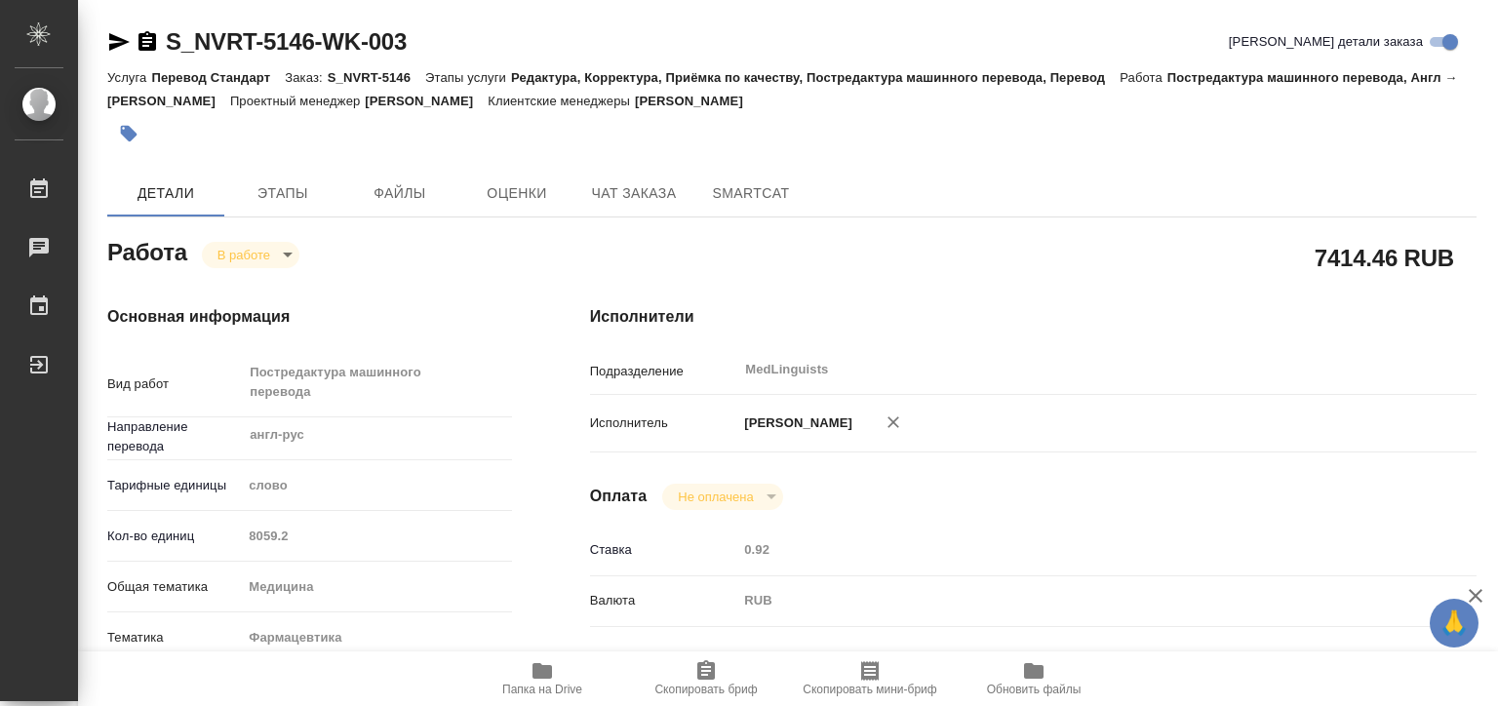
type textarea "x"
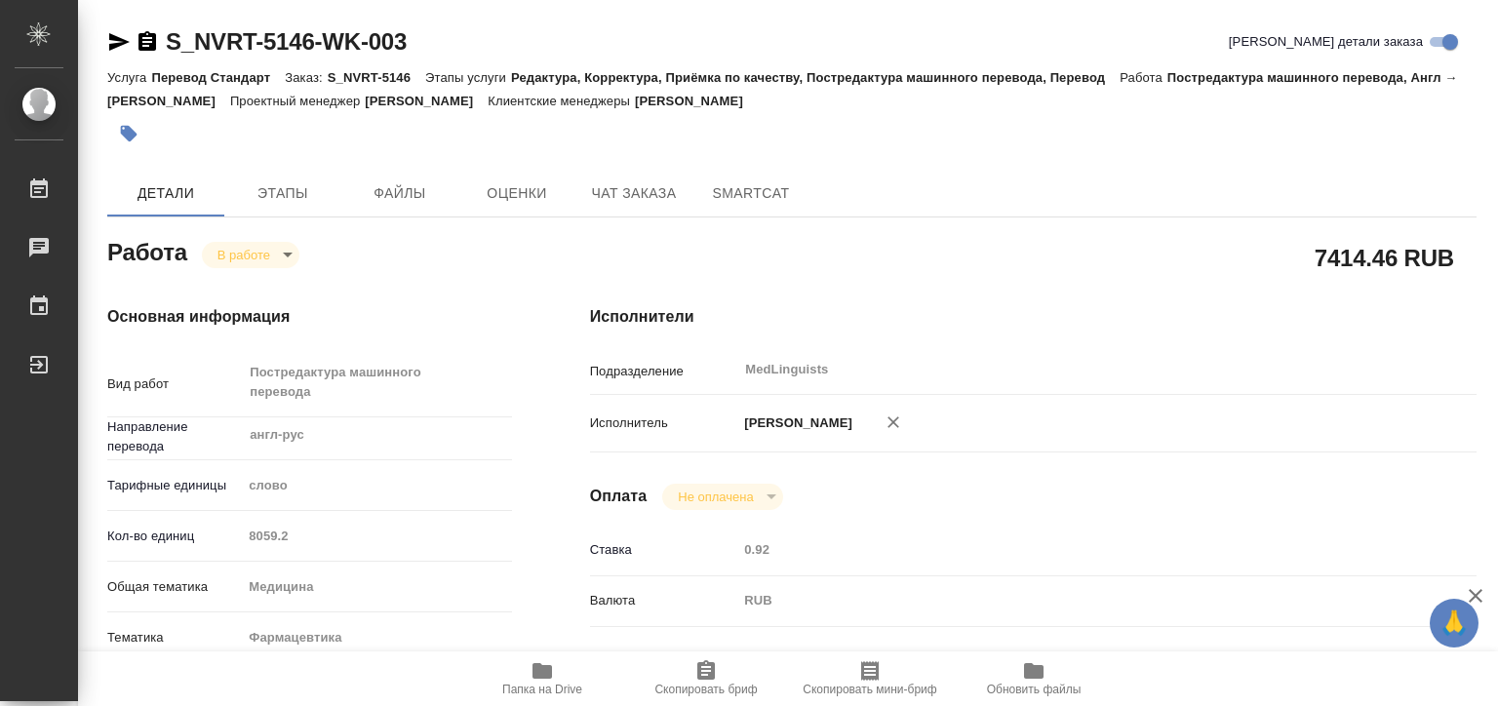
type textarea "x"
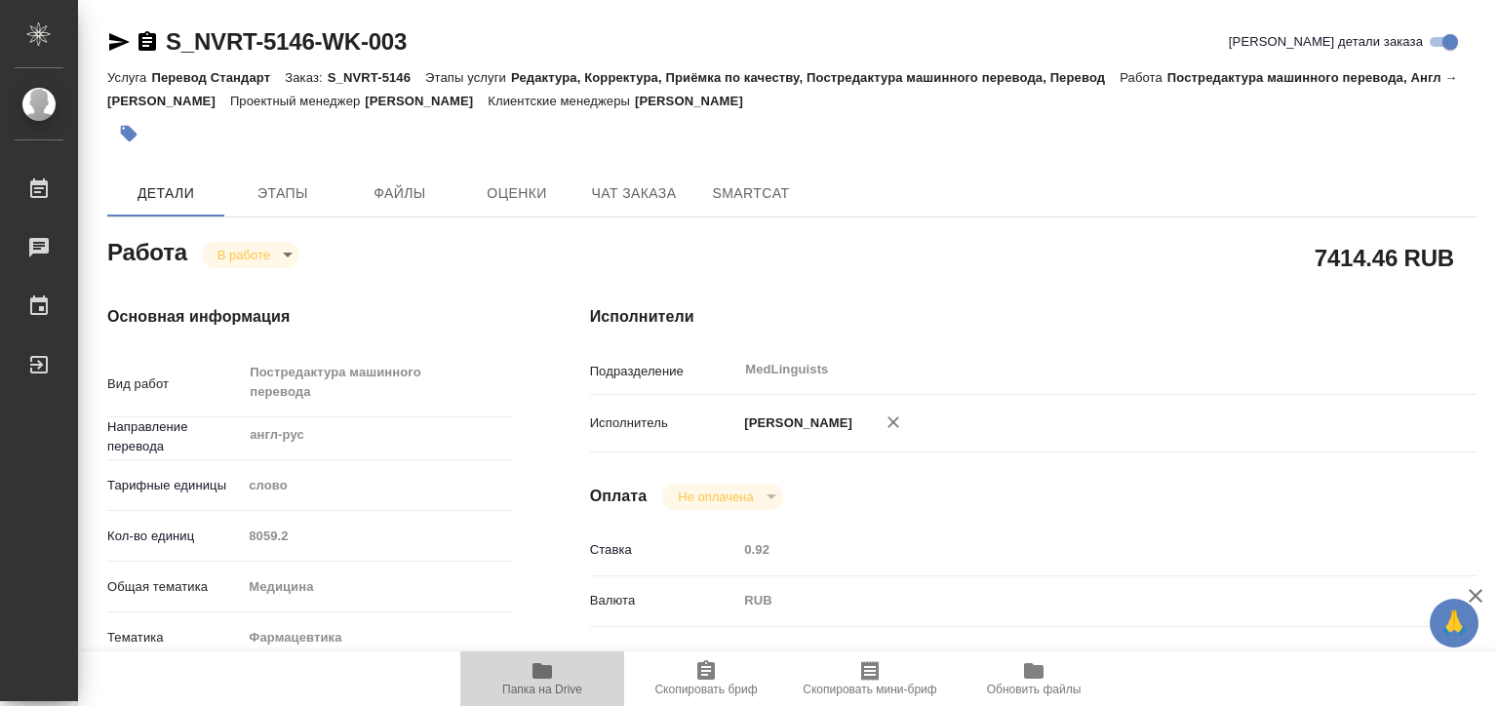
click at [520, 667] on span "Папка на Drive" at bounding box center [542, 677] width 140 height 37
